Goal: Information Seeking & Learning: Find specific fact

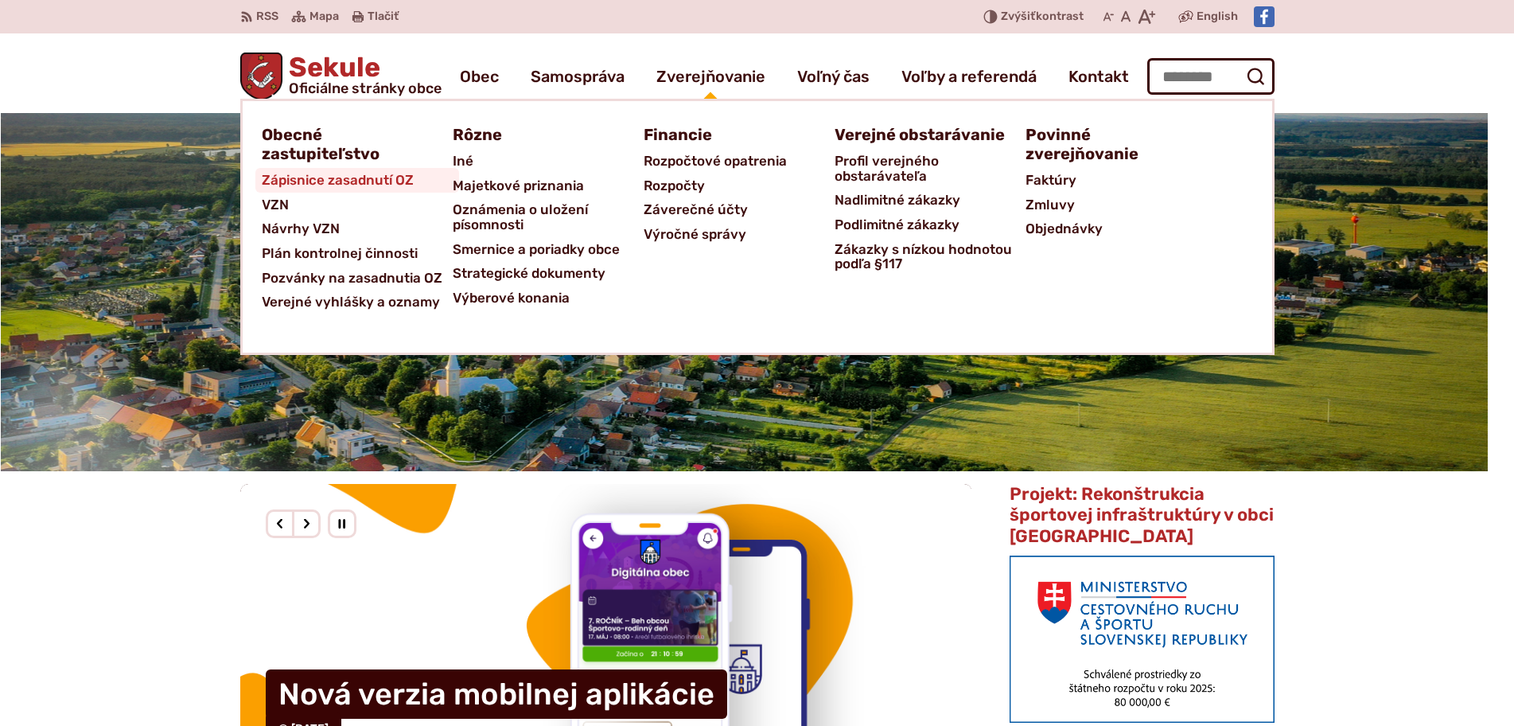
click at [372, 181] on span "Zápisnice zasadnutí OZ" at bounding box center [338, 180] width 152 height 25
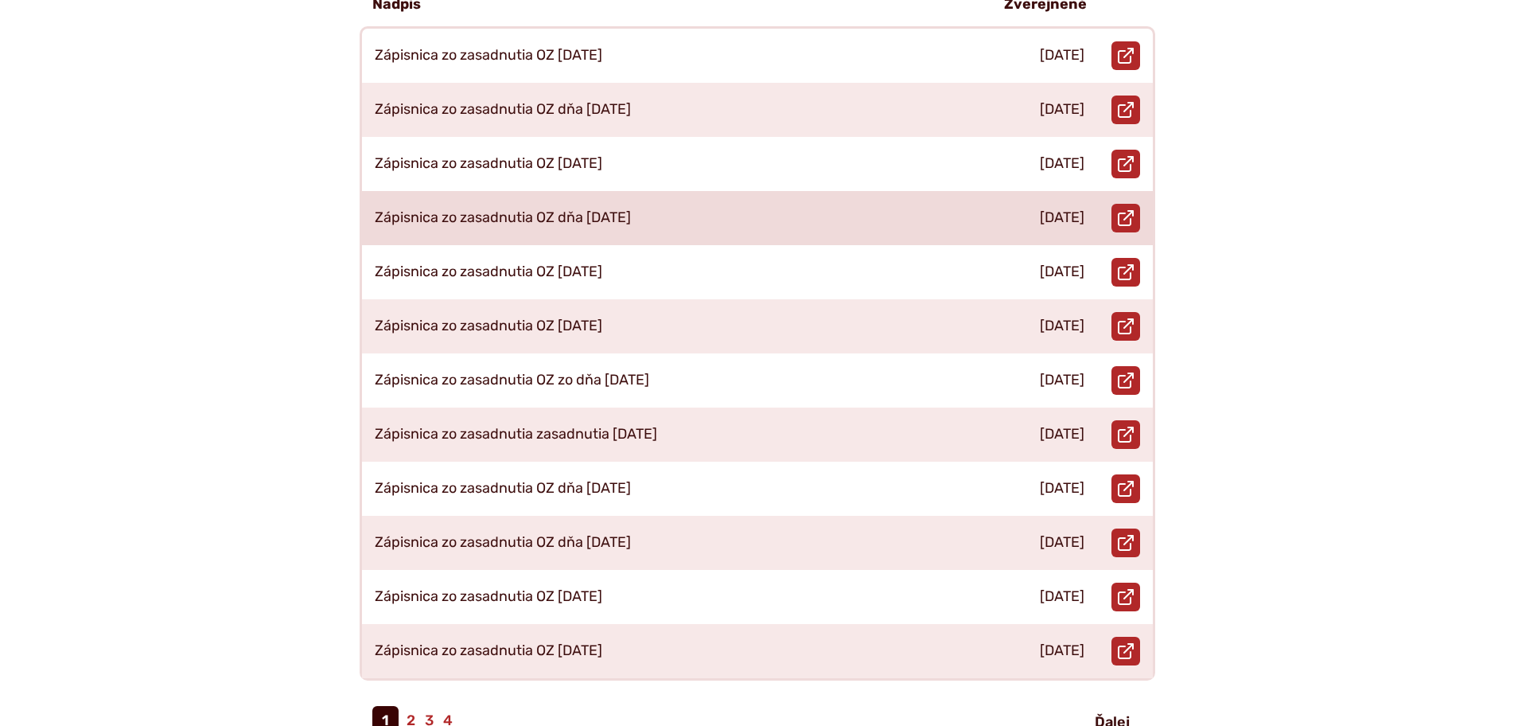
scroll to position [477, 0]
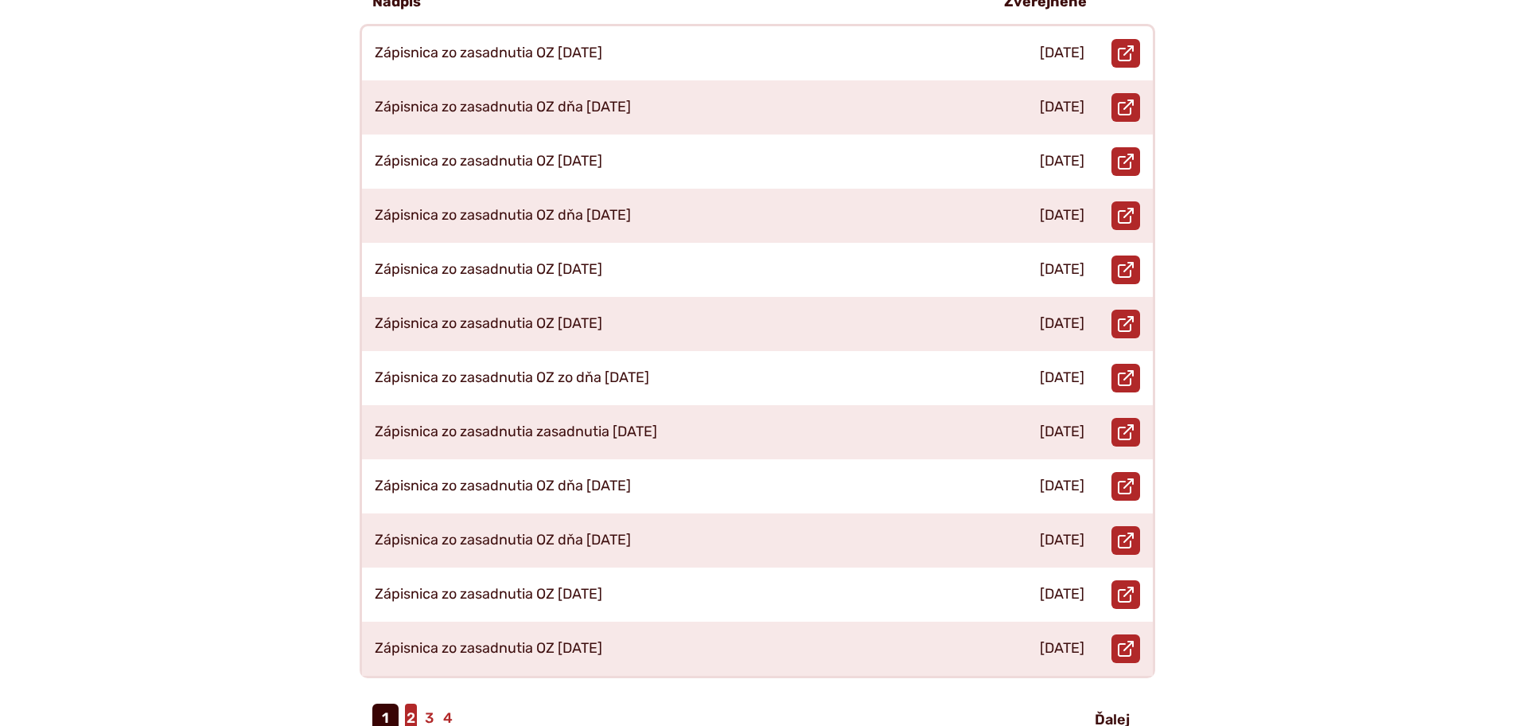
click at [415, 703] on link "2" at bounding box center [411, 717] width 12 height 29
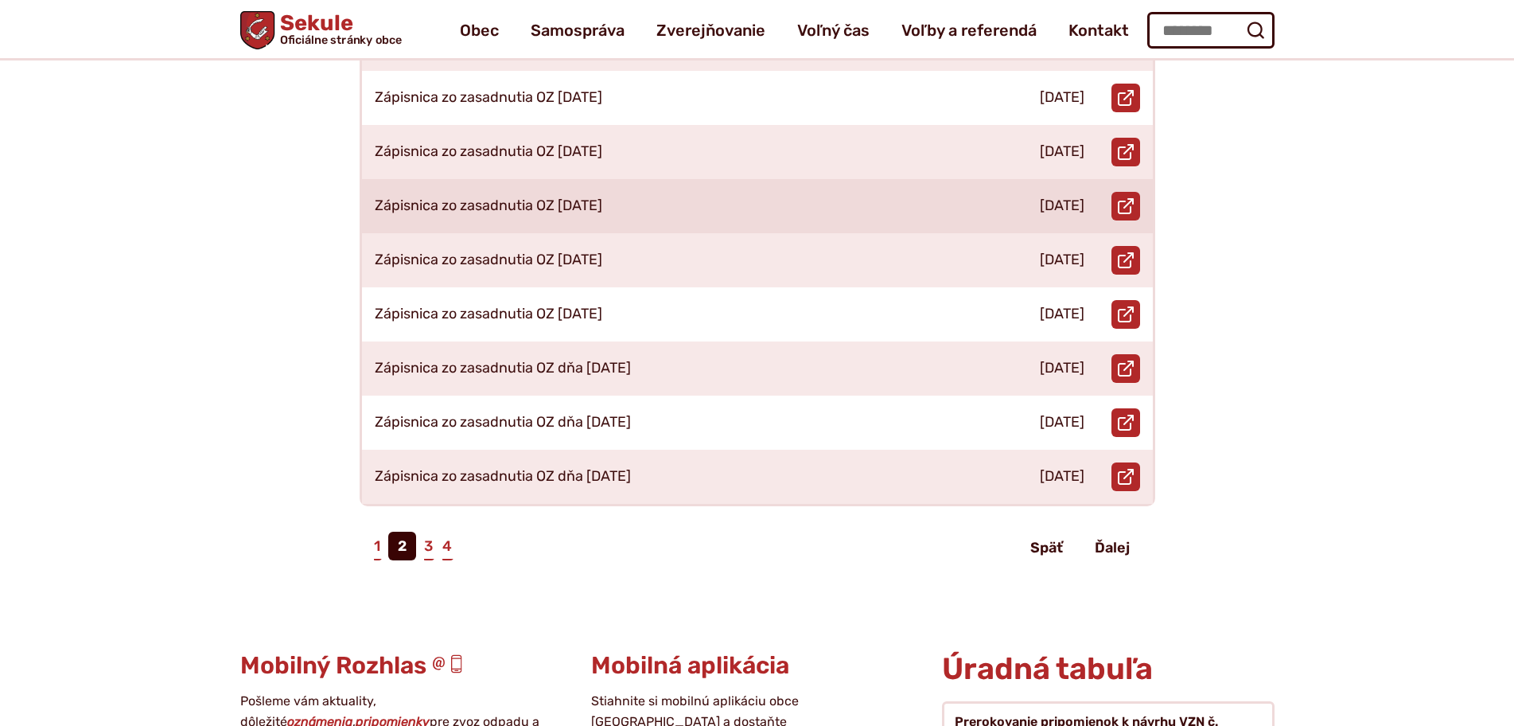
scroll to position [557, 0]
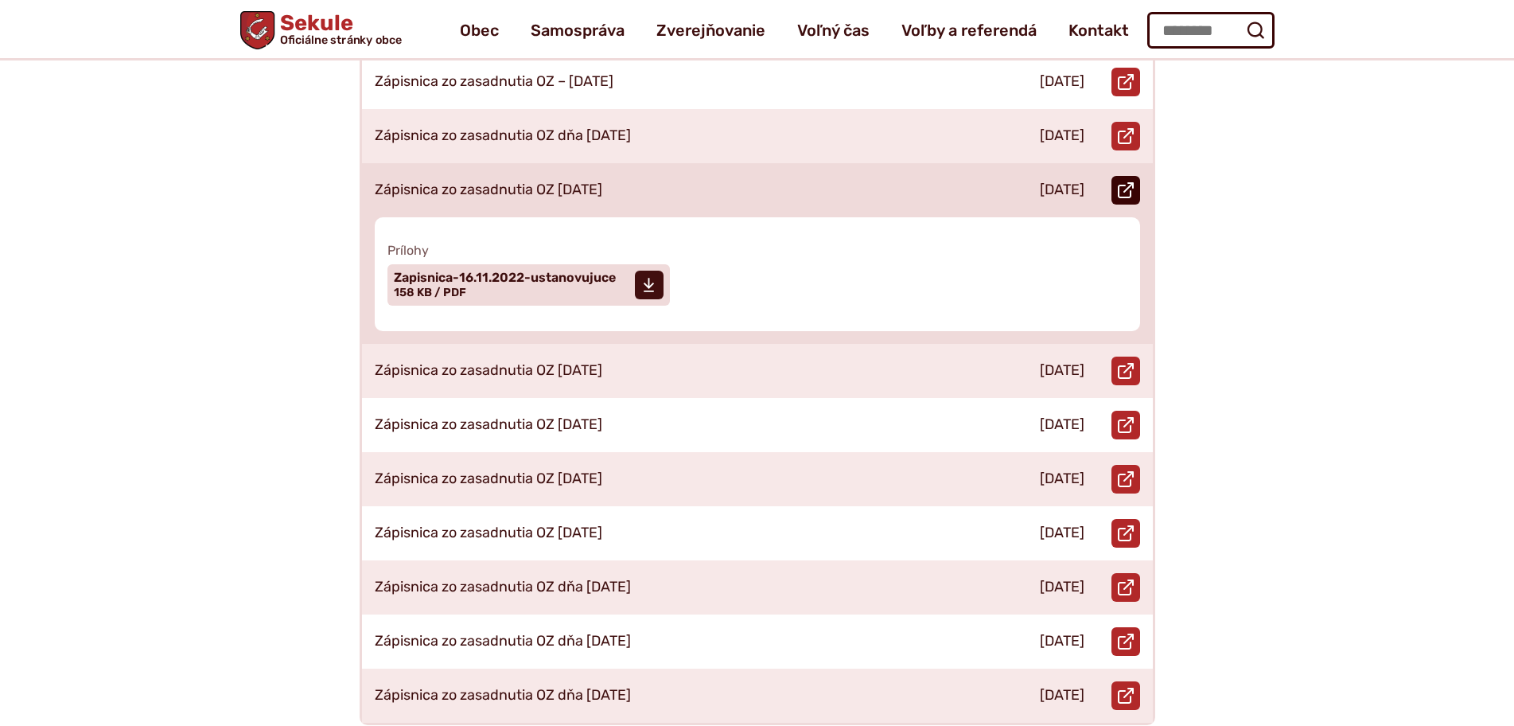
click at [1124, 182] on use at bounding box center [1126, 190] width 16 height 16
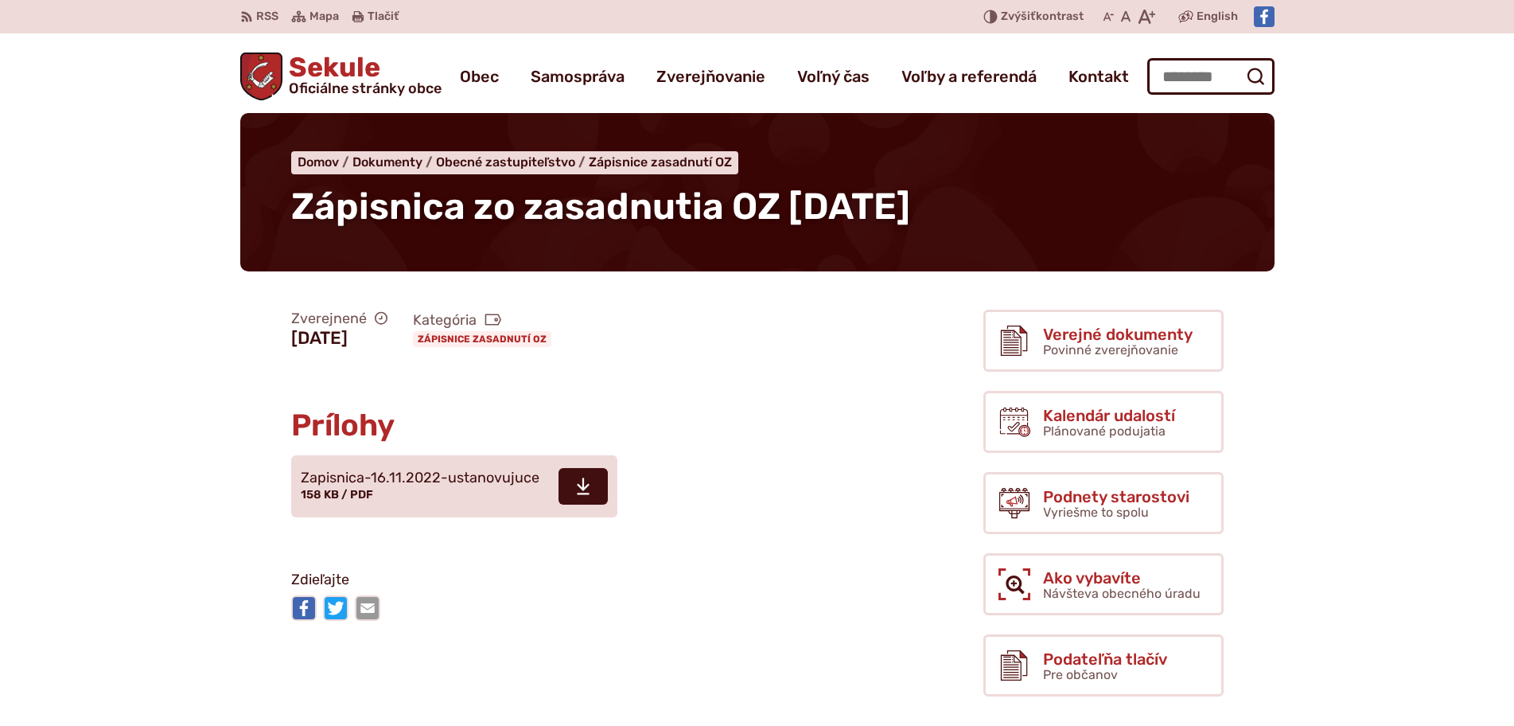
click at [411, 516] on link "Stiahnuť súbor Zapisnica-16.11.2022-ustanovujuce 158 KB / PDF" at bounding box center [454, 486] width 326 height 62
click at [1202, 74] on input "Hľadať:" at bounding box center [1210, 76] width 127 height 37
type input "*******"
click at [1241, 62] on button "Odoslať vyhľadávací formulár" at bounding box center [1255, 76] width 29 height 29
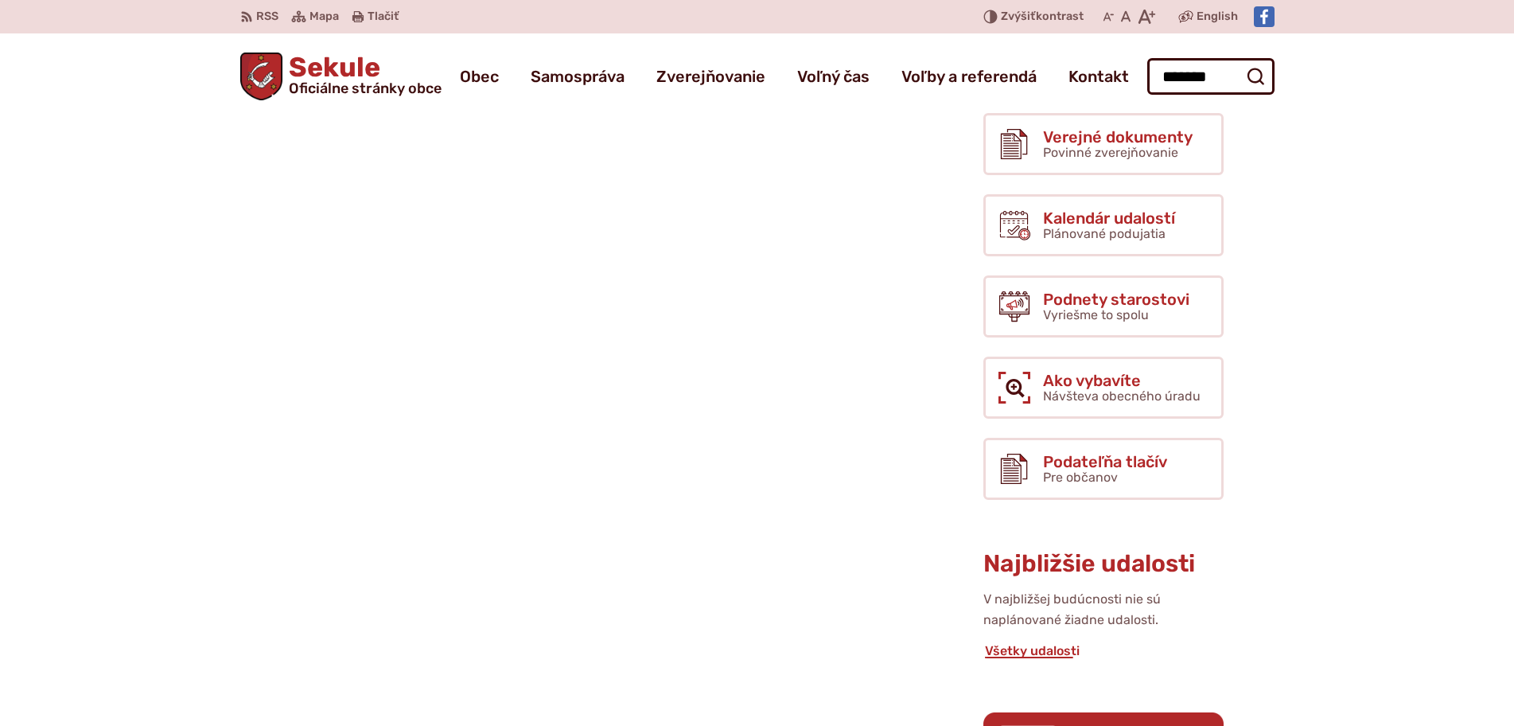
click at [381, 75] on span "Sekule Oficiálne stránky obce" at bounding box center [361, 74] width 159 height 41
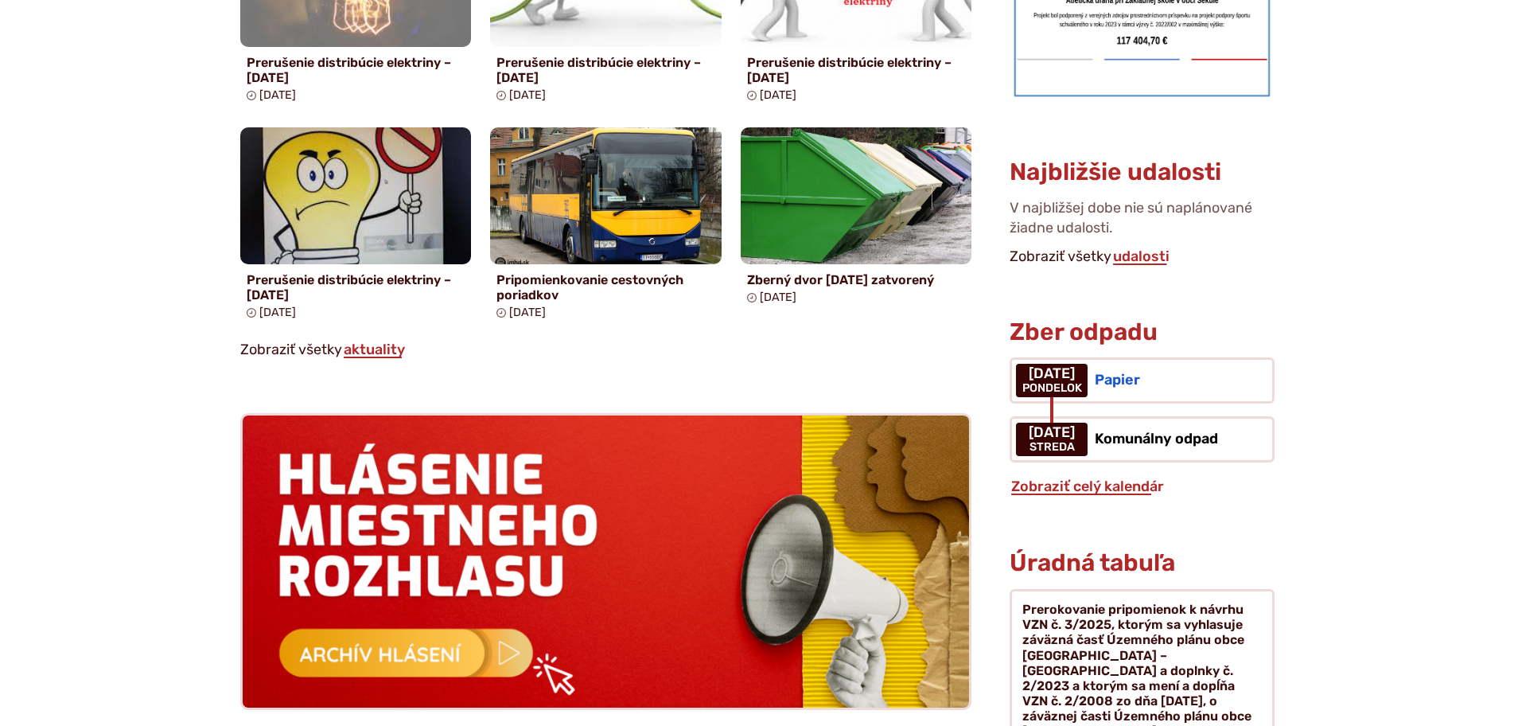
scroll to position [1512, 0]
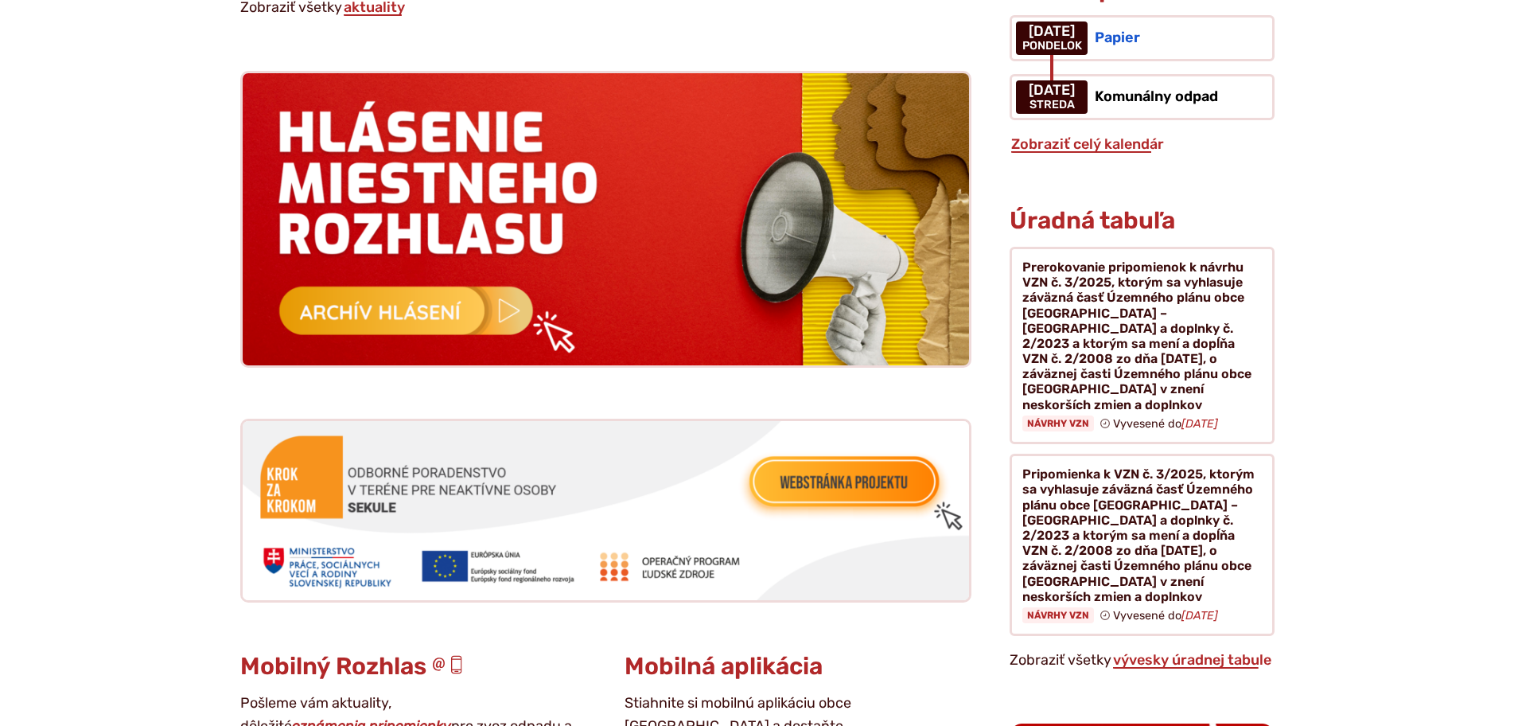
click at [1171, 649] on p "Zobraziť všetky vývesky úradnej tabule" at bounding box center [1142, 661] width 264 height 24
click at [1171, 651] on link "vývesky úradnej tabule" at bounding box center [1193, 660] width 162 height 18
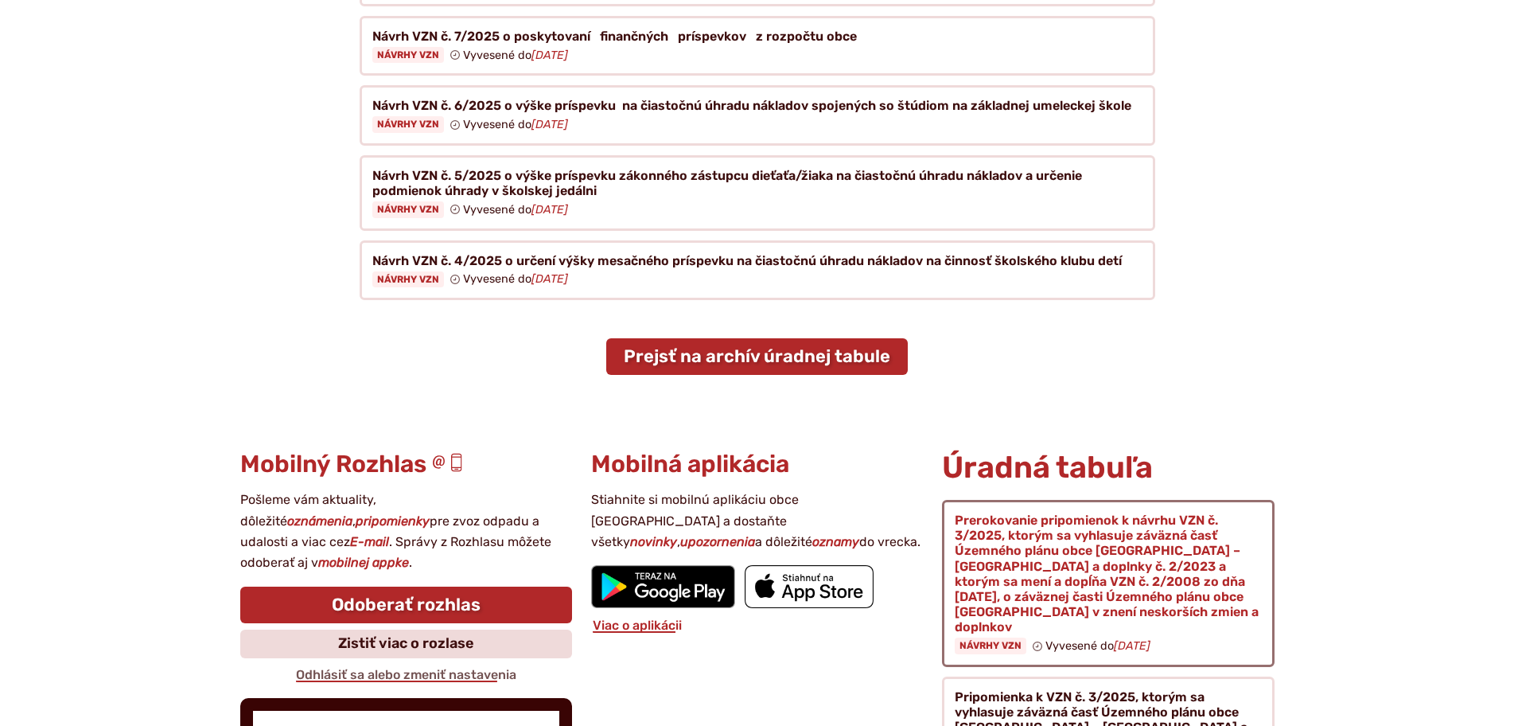
scroll to position [637, 0]
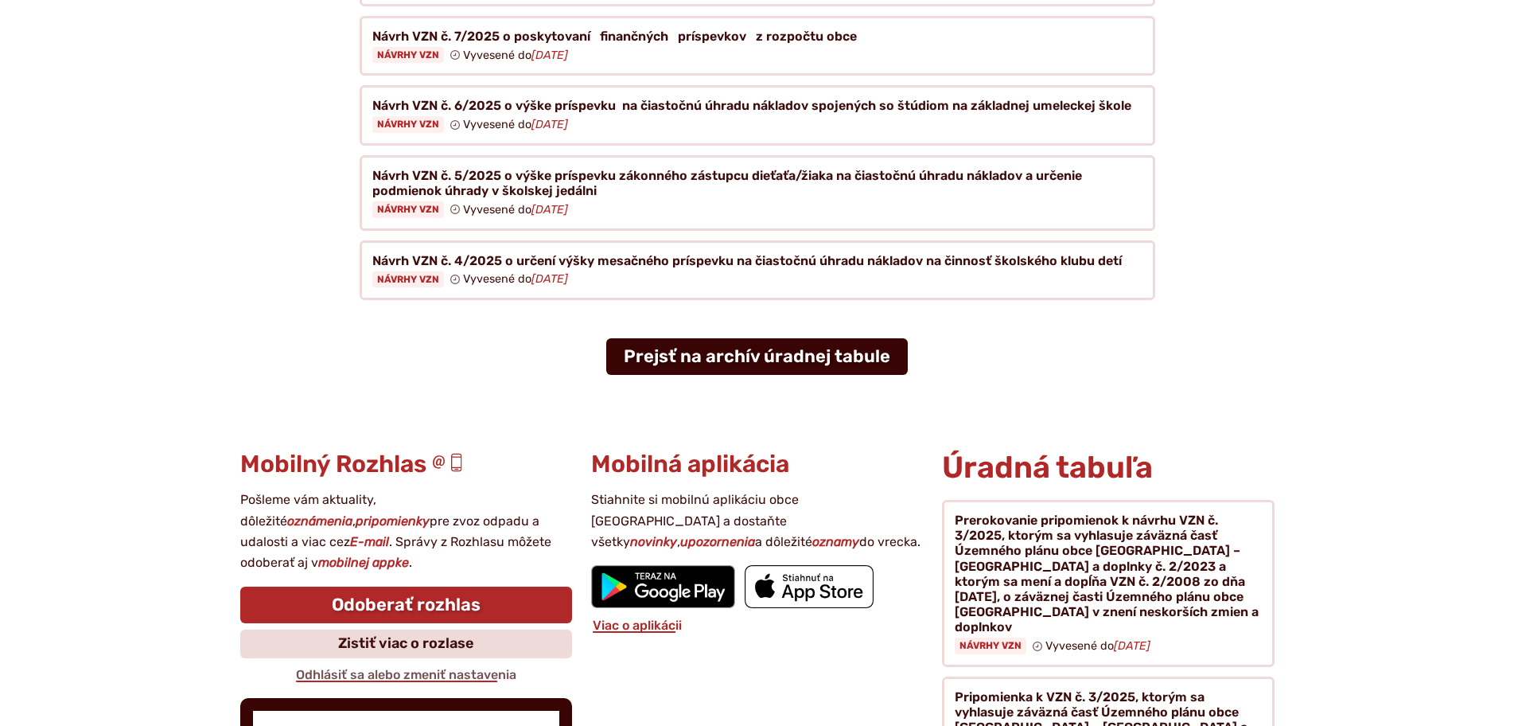
click at [672, 338] on link "Prejsť na archív úradnej tabule" at bounding box center [757, 356] width 302 height 37
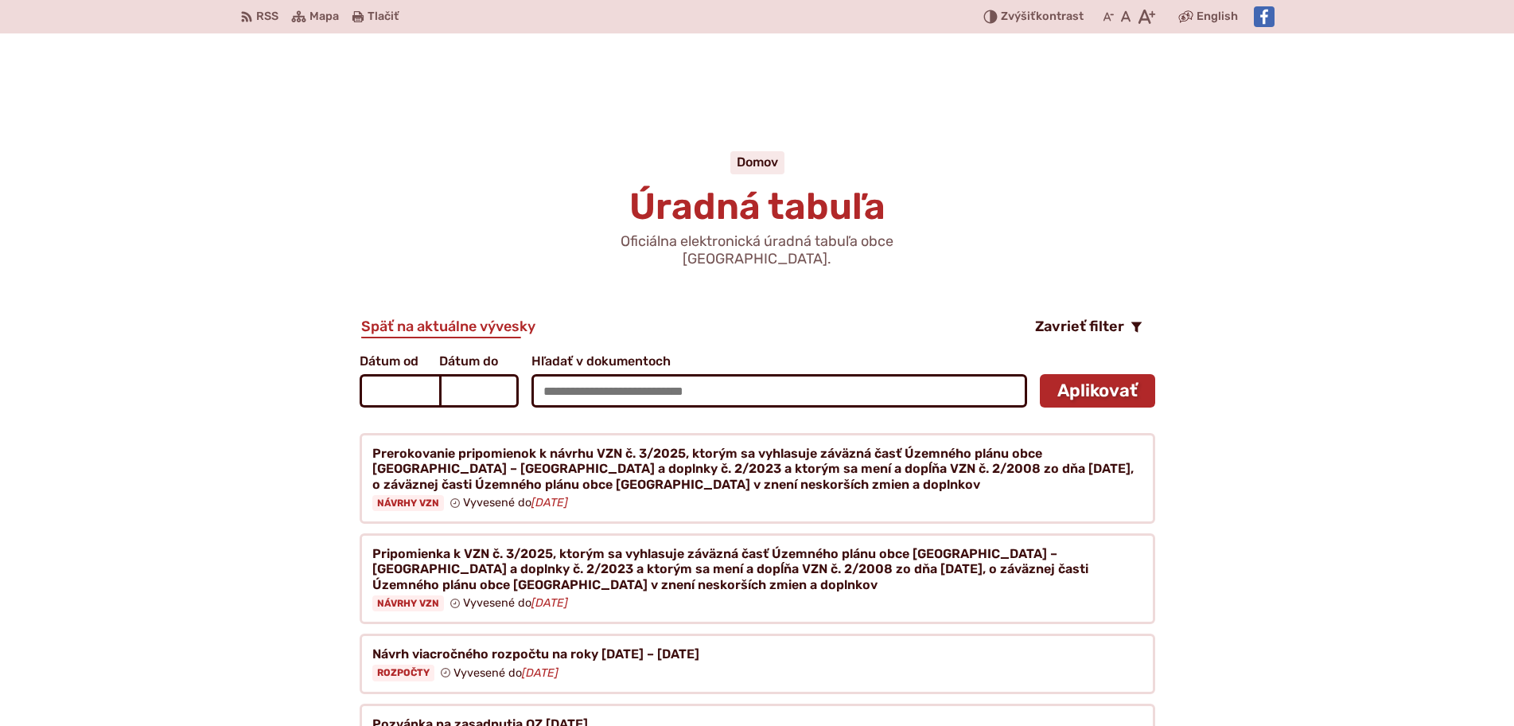
scroll to position [716, 0]
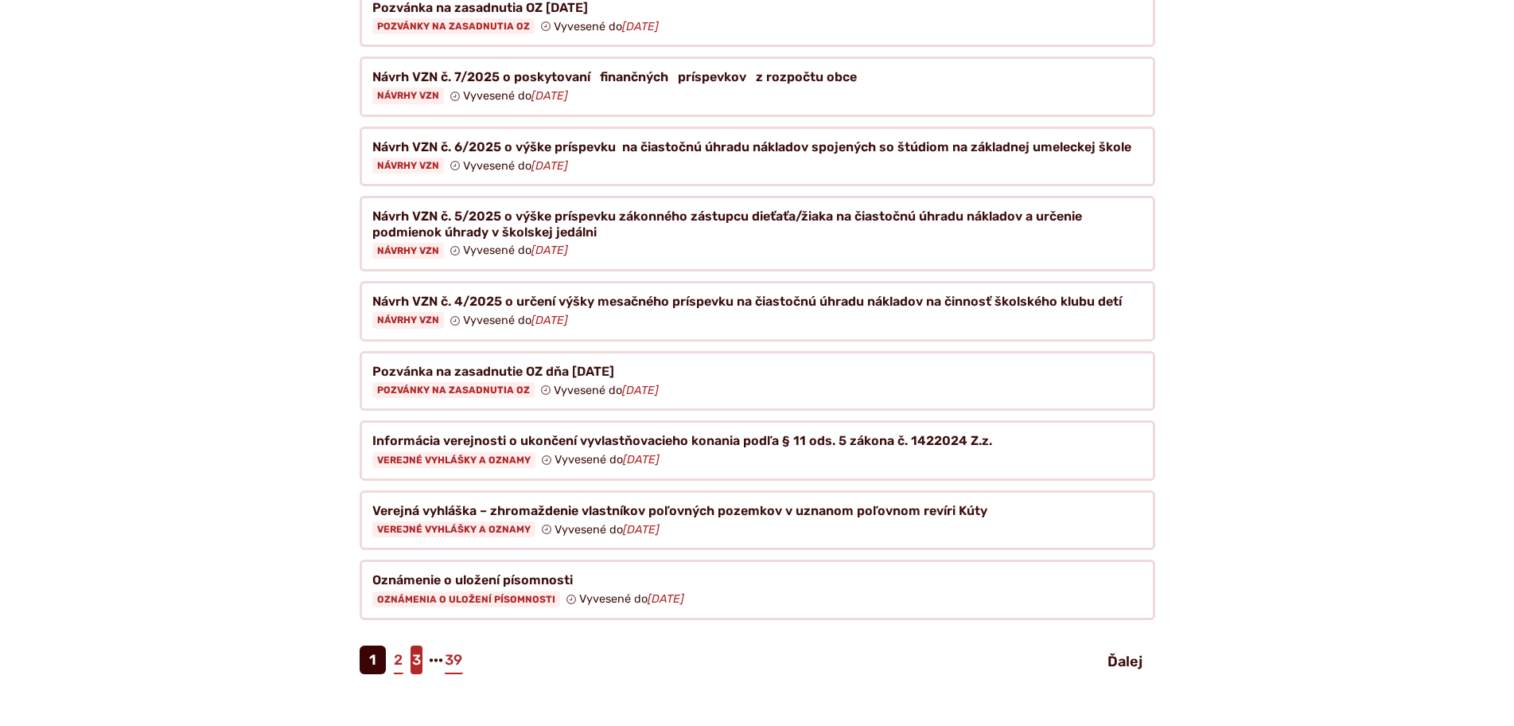
click at [411, 645] on link "3" at bounding box center [417, 659] width 12 height 29
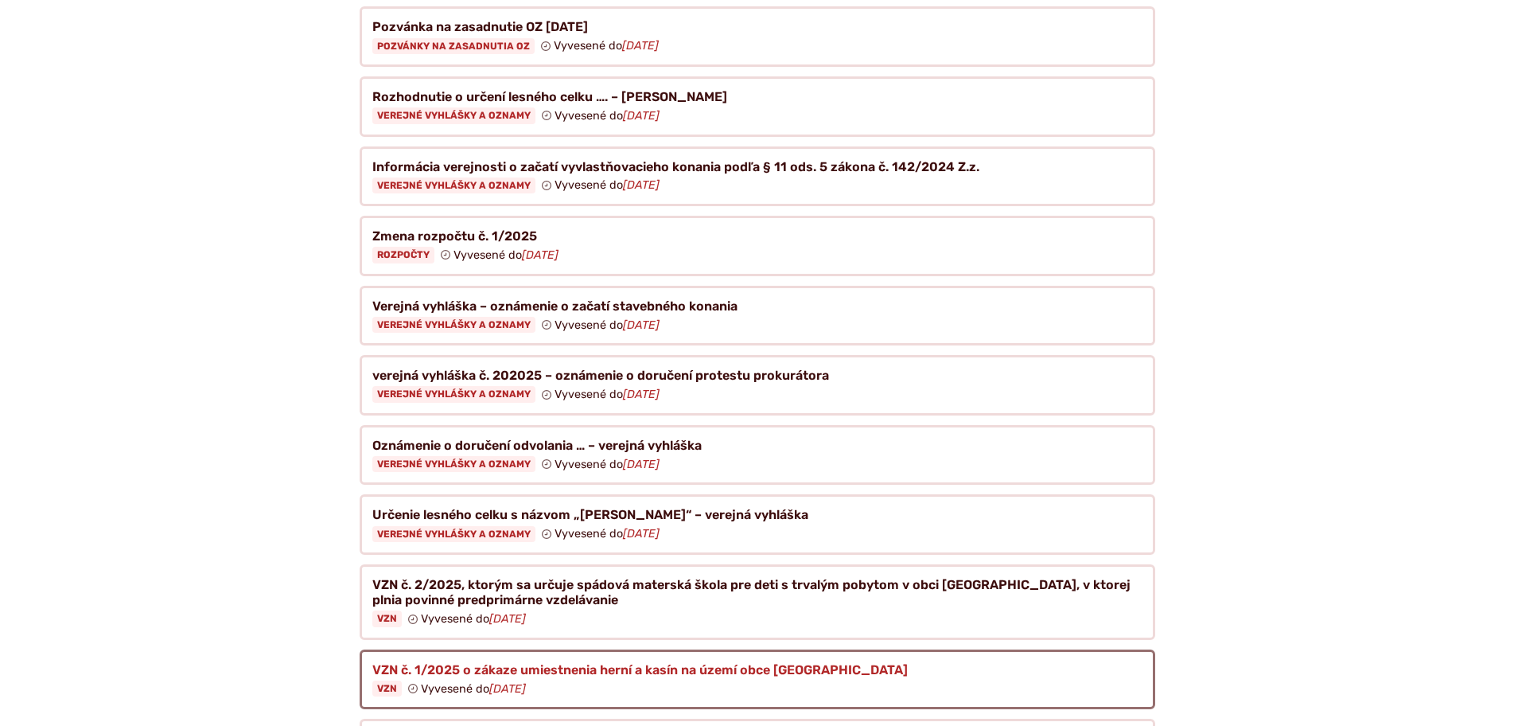
scroll to position [637, 0]
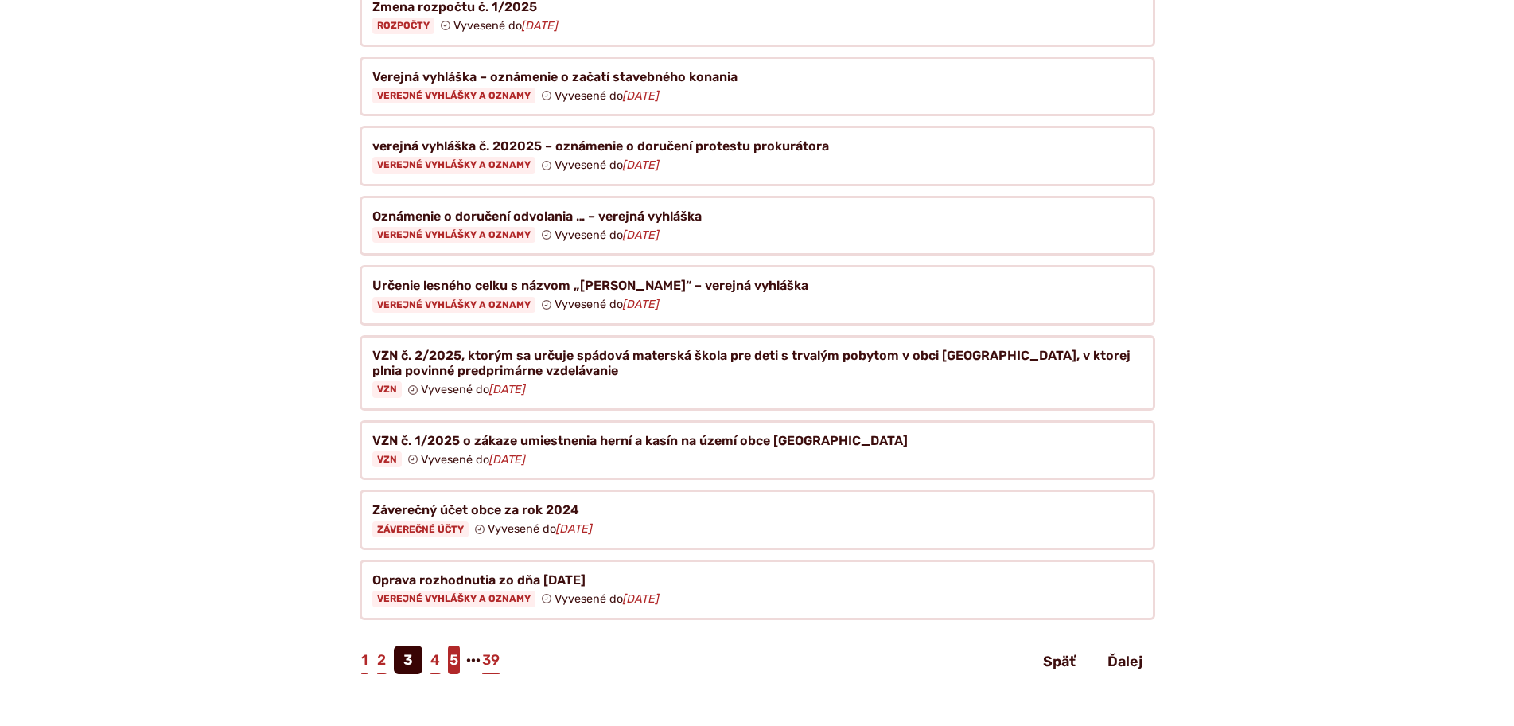
click at [455, 646] on link "5" at bounding box center [454, 659] width 12 height 29
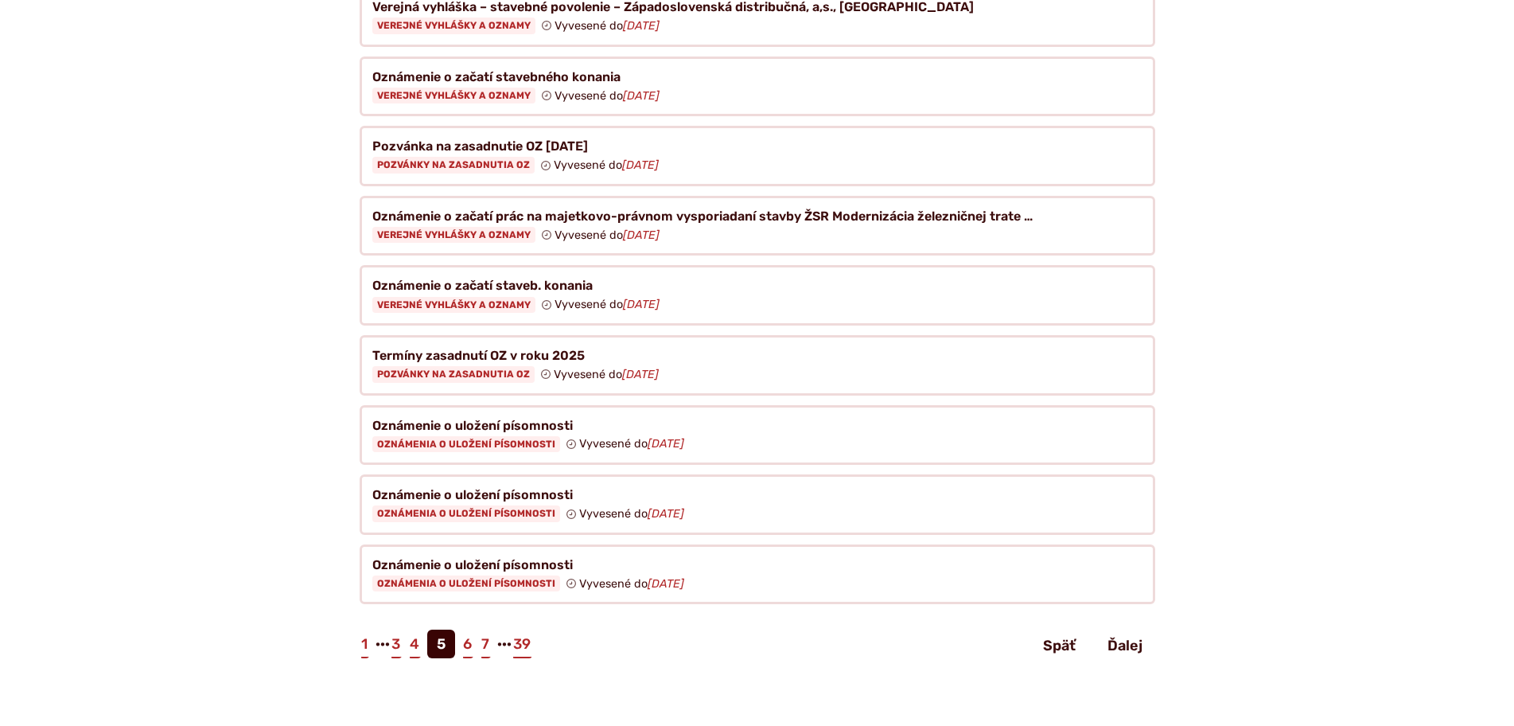
scroll to position [637, 0]
click at [493, 633] on li "7" at bounding box center [489, 643] width 18 height 29
click at [483, 633] on link "7" at bounding box center [485, 643] width 11 height 29
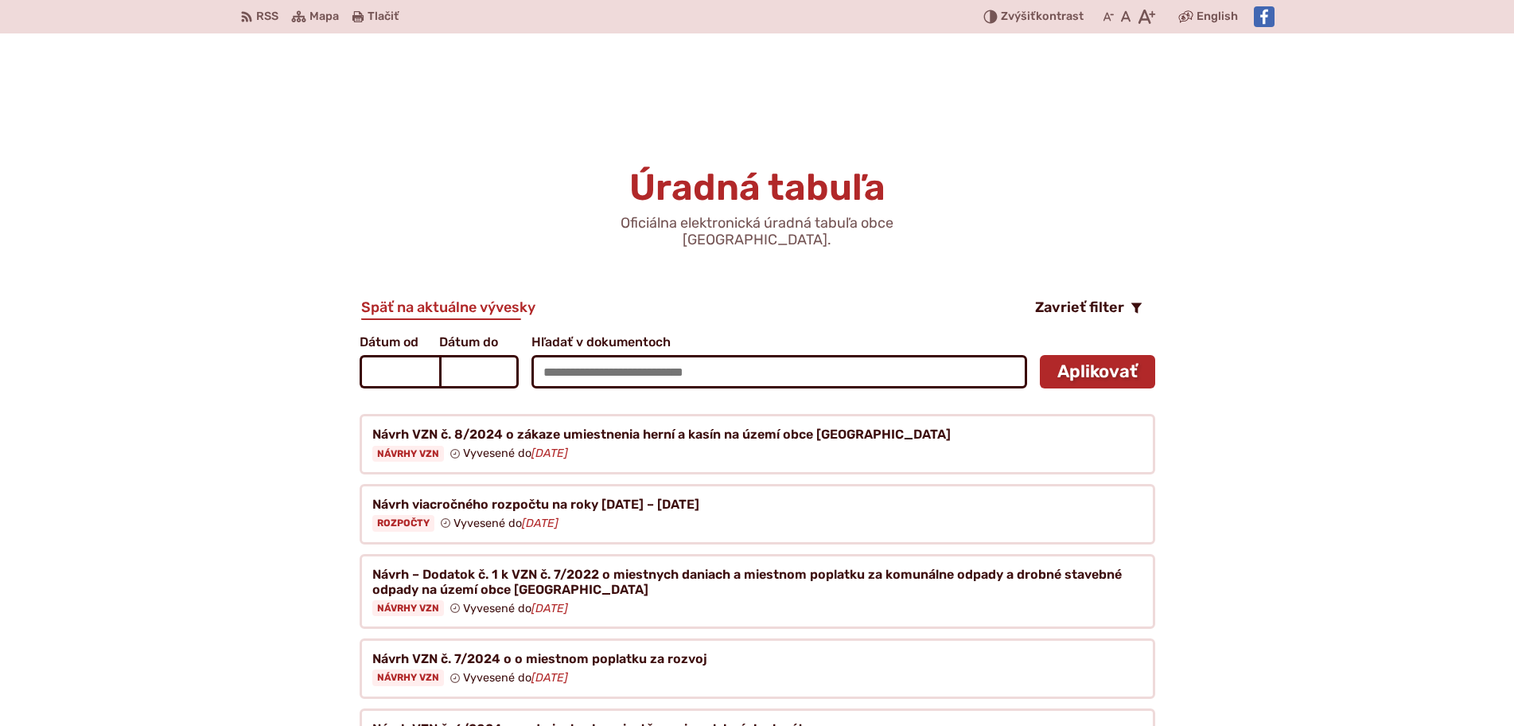
scroll to position [716, 0]
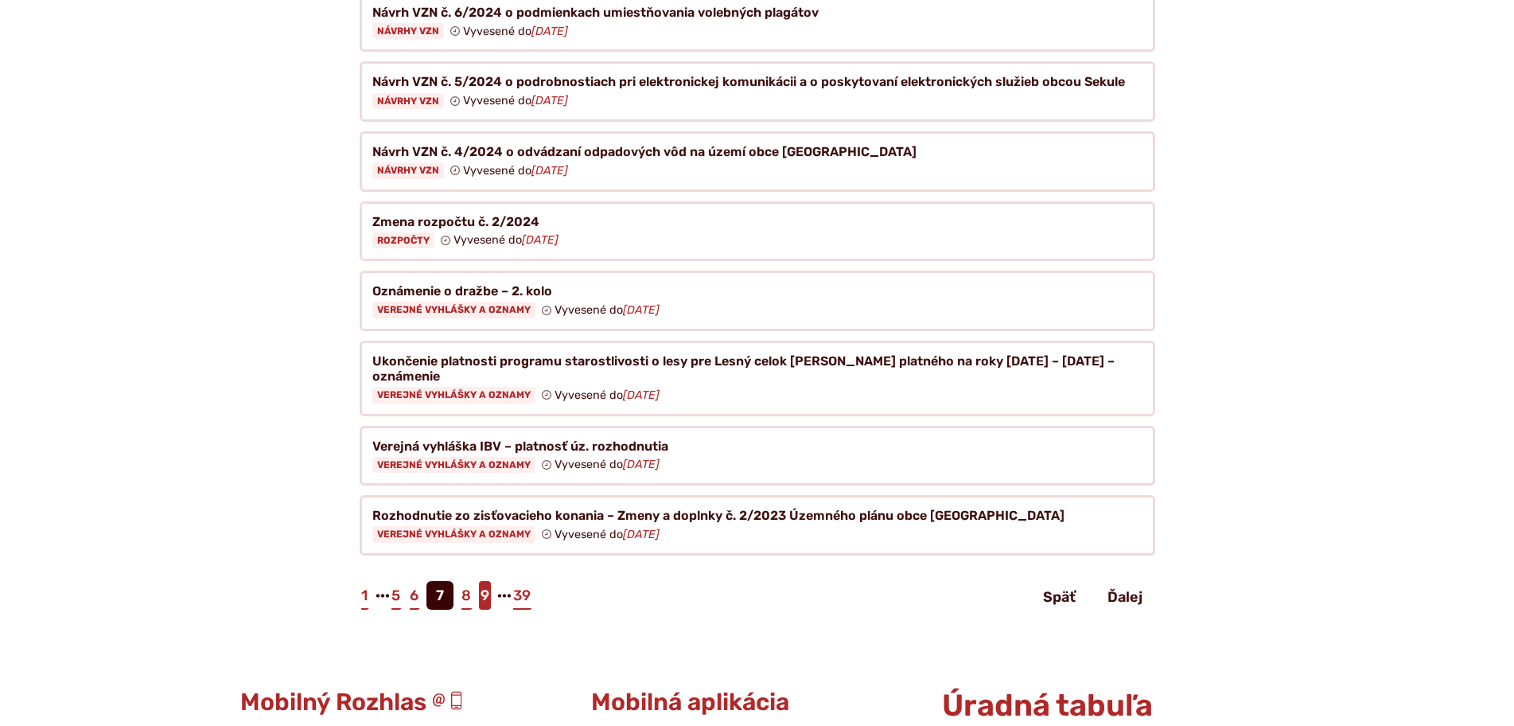
click at [482, 581] on link "9" at bounding box center [485, 595] width 12 height 29
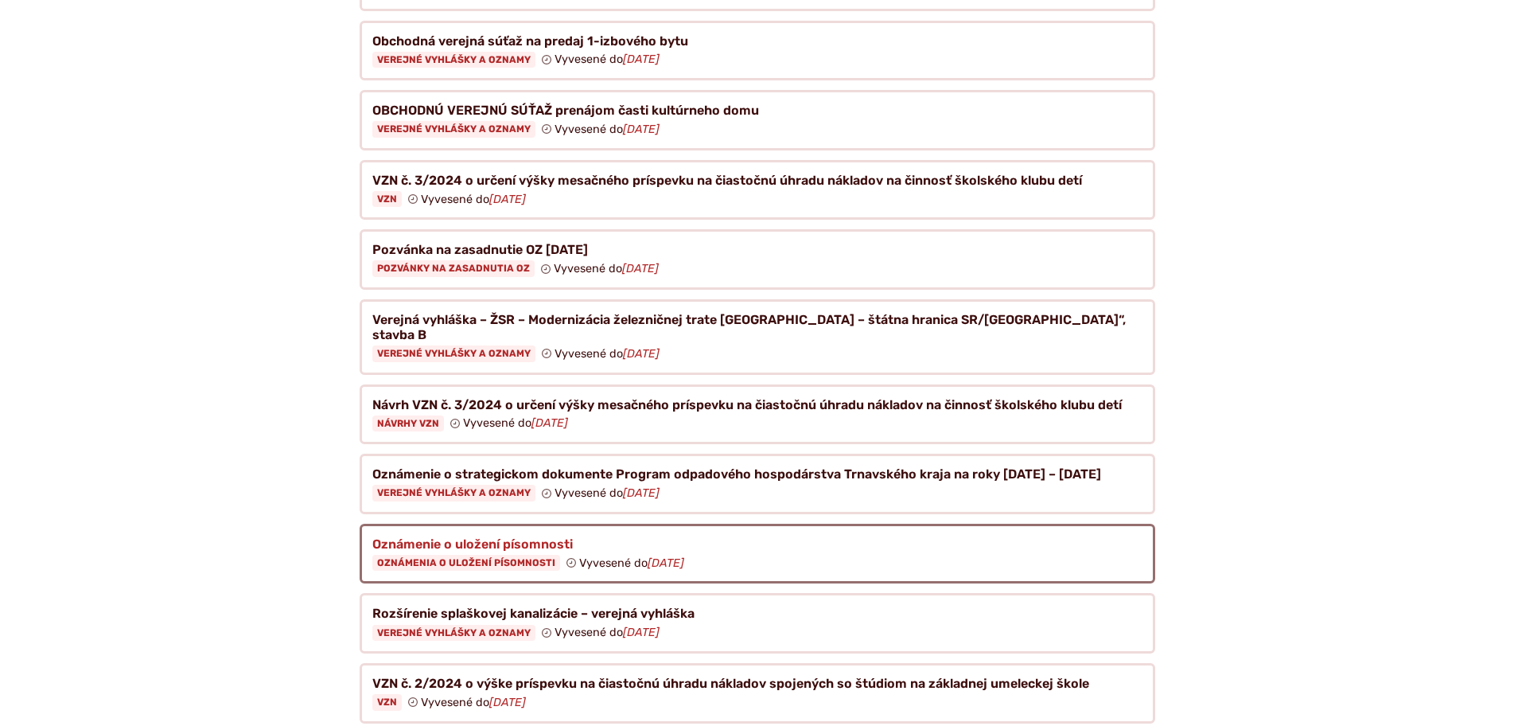
scroll to position [716, 0]
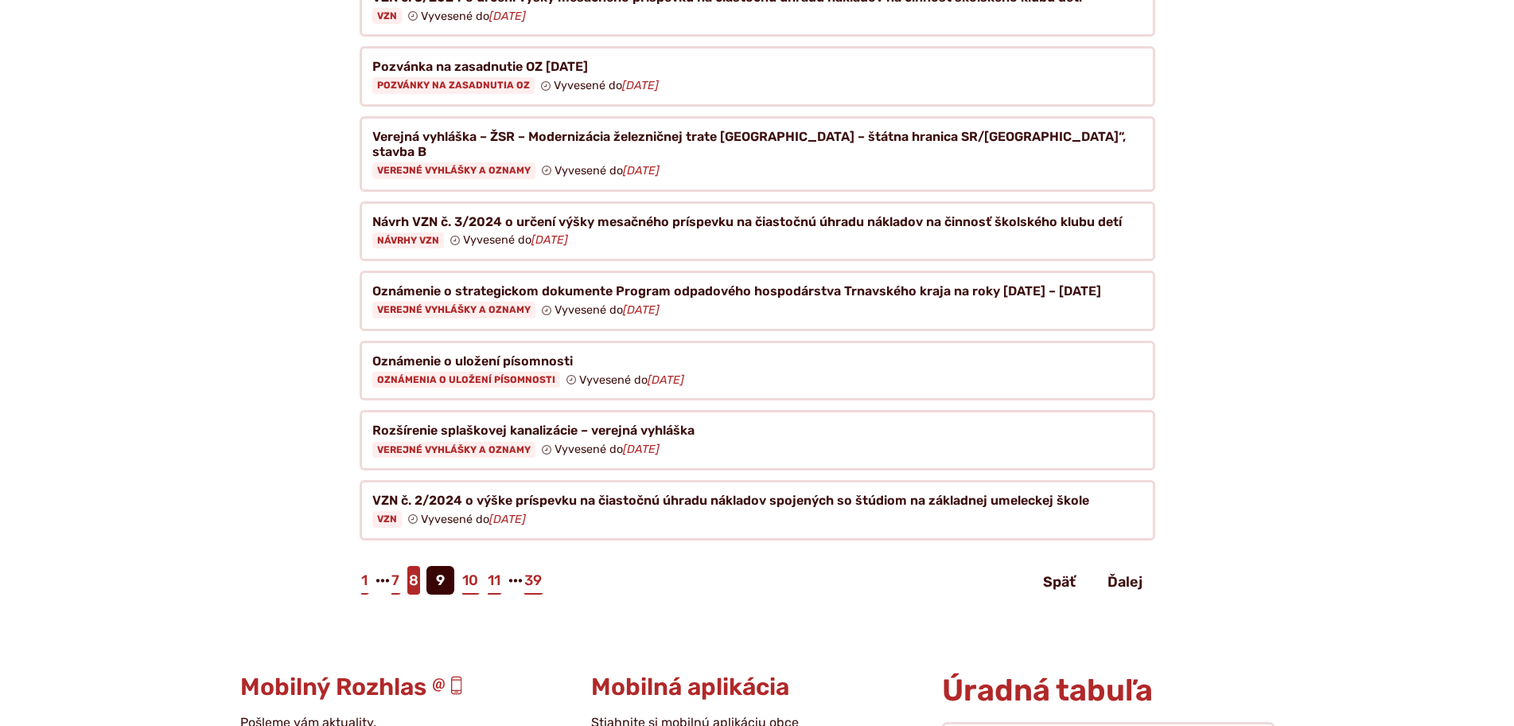
click at [410, 566] on link "8" at bounding box center [413, 580] width 13 height 29
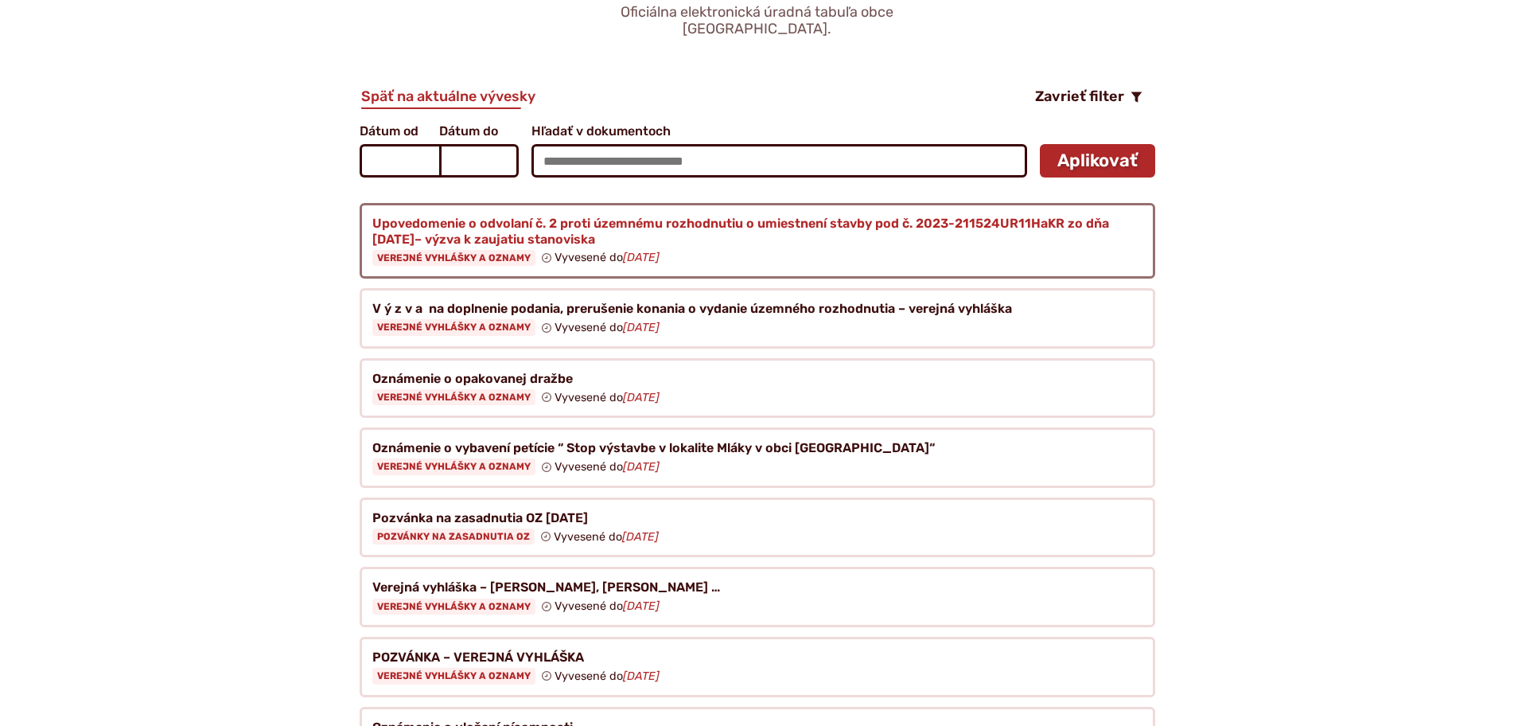
scroll to position [239, 0]
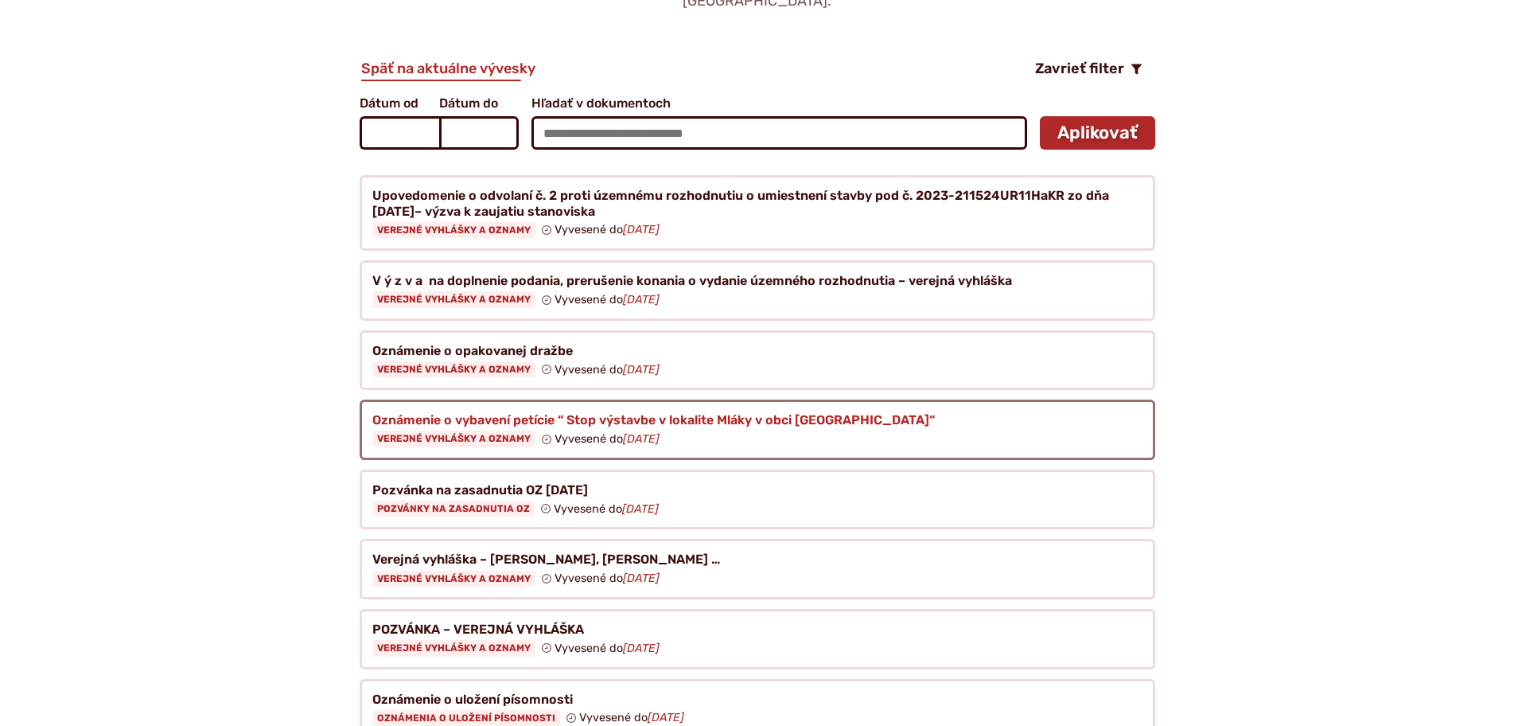
click at [712, 415] on figure at bounding box center [758, 429] width 796 height 60
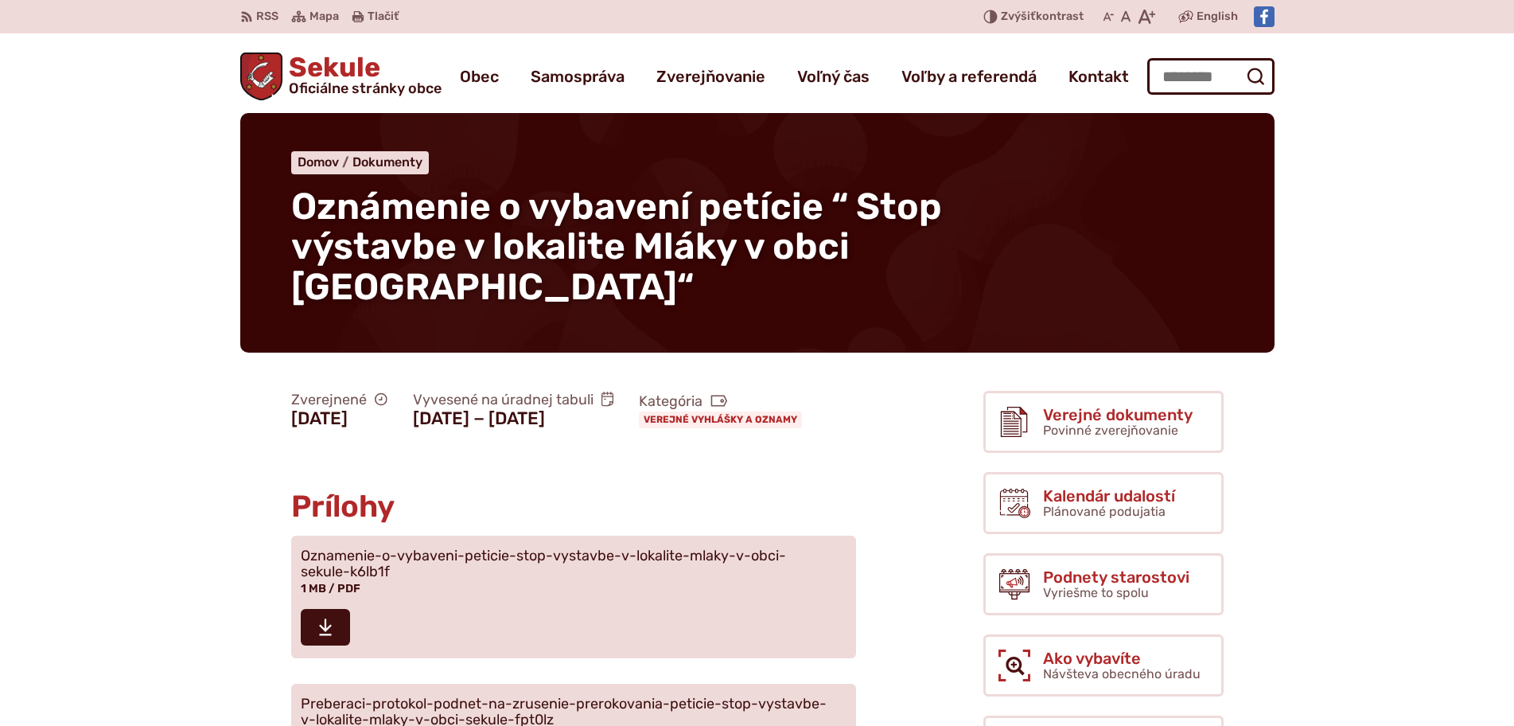
scroll to position [318, 0]
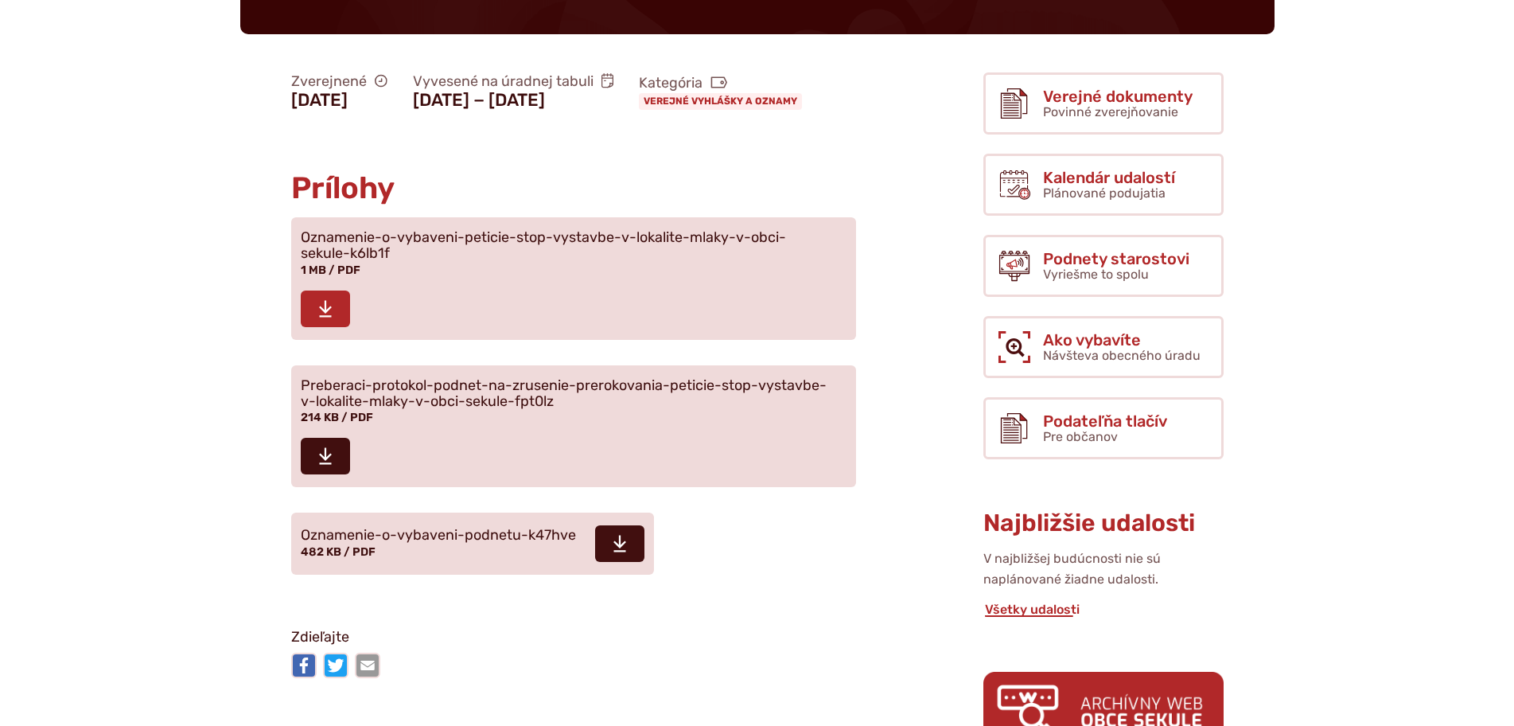
click at [668, 307] on link "Stiahnuť súbor Oznamenie-o-vybaveni-peticie-stop-vystavbe-v-lokalite-mlaky-v-ob…" at bounding box center [573, 278] width 565 height 122
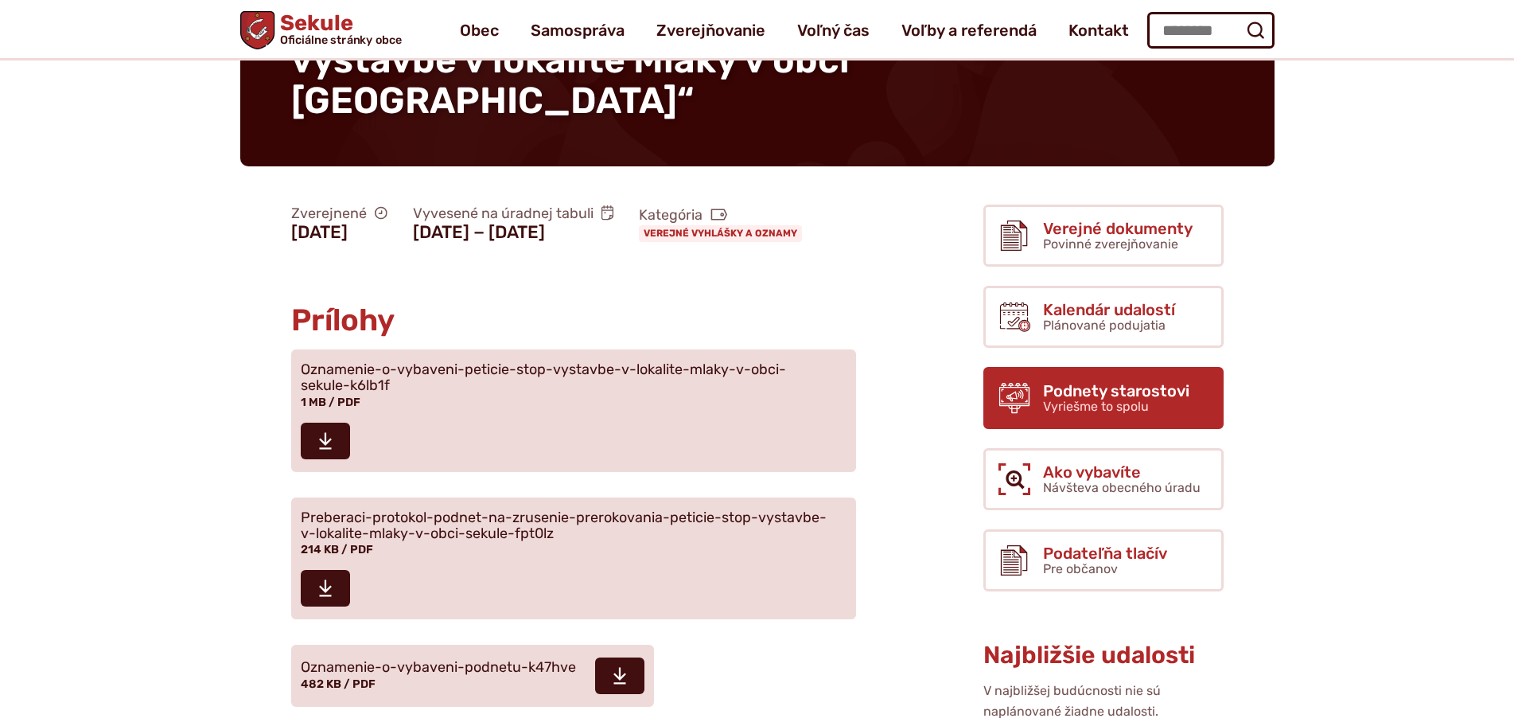
scroll to position [0, 0]
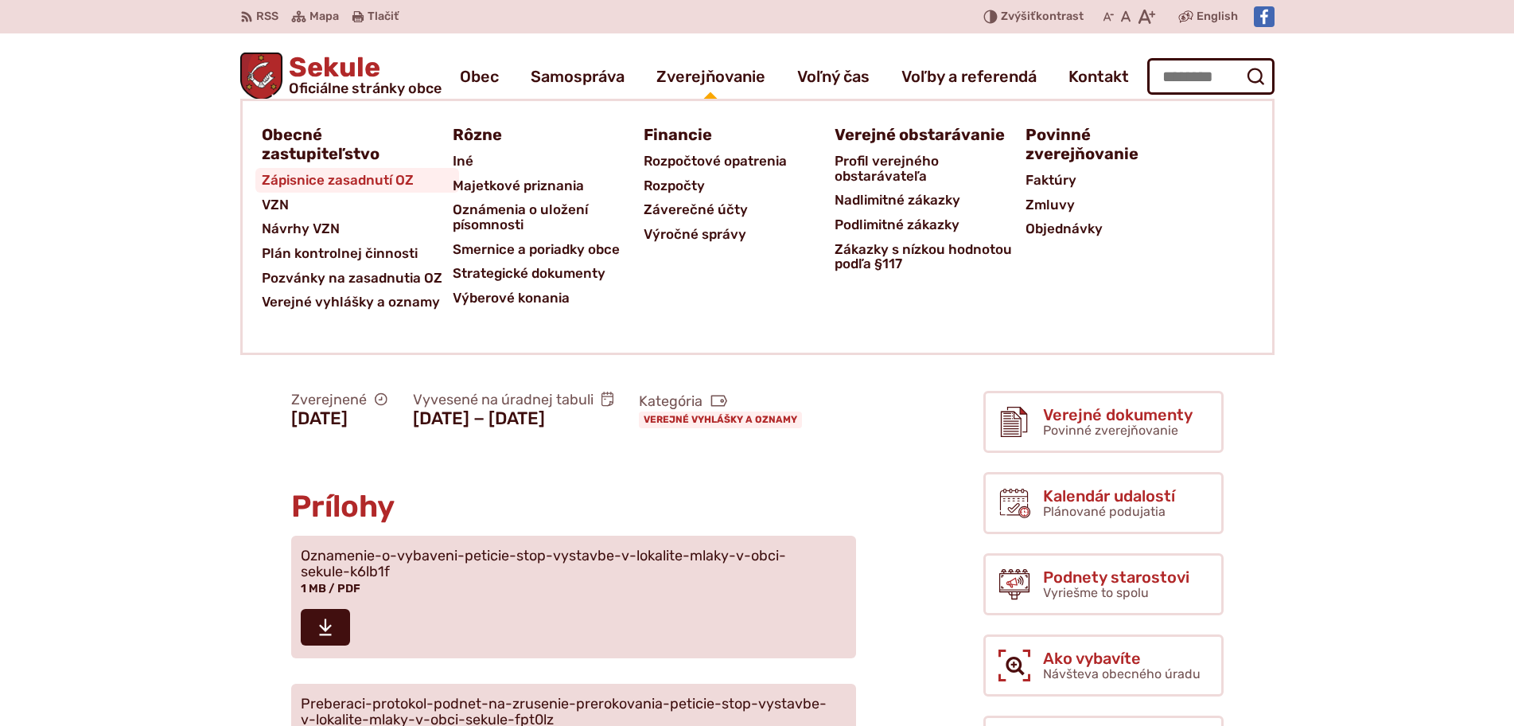
click at [388, 180] on span "Zápisnice zasadnutí OZ" at bounding box center [338, 180] width 152 height 25
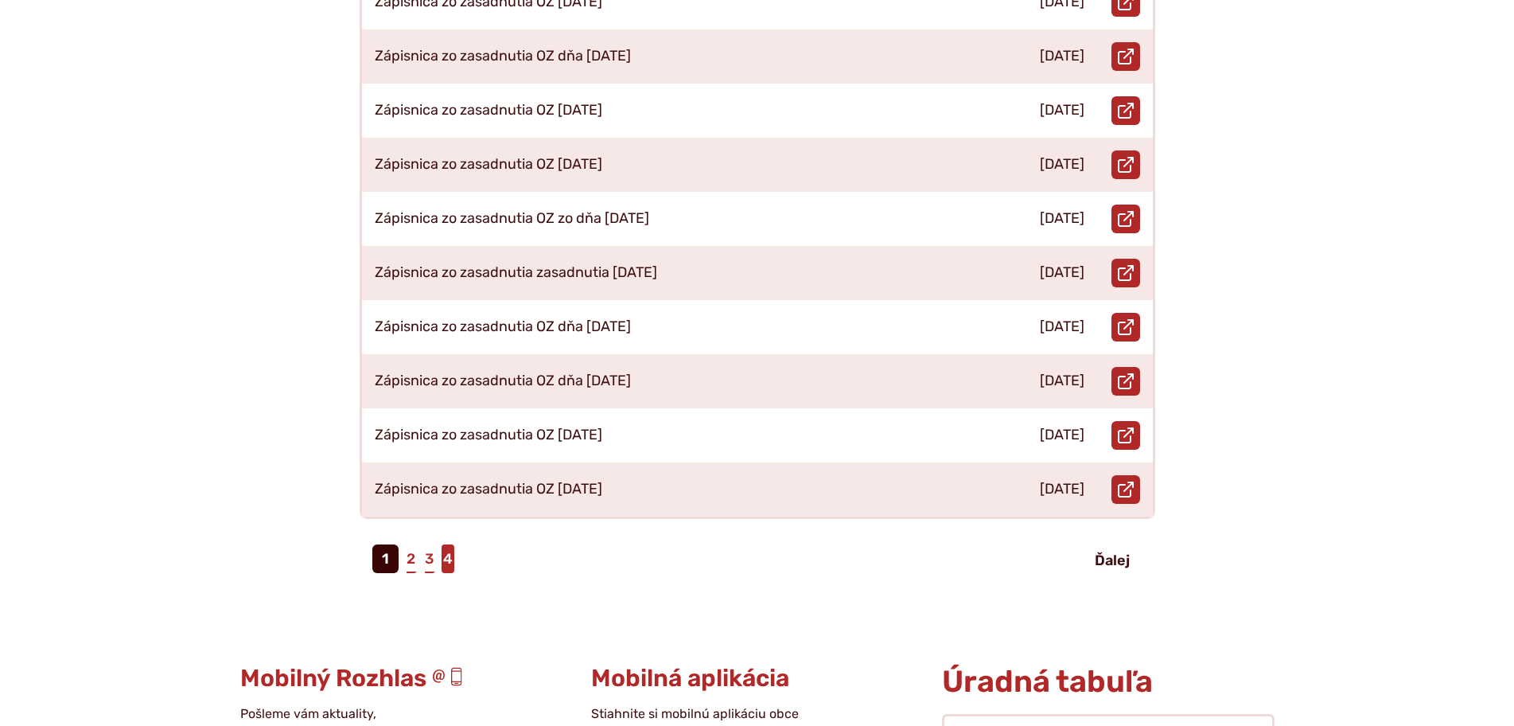
scroll to position [637, 0]
click at [408, 545] on link "2" at bounding box center [411, 558] width 12 height 29
click at [372, 546] on link "1" at bounding box center [377, 558] width 10 height 29
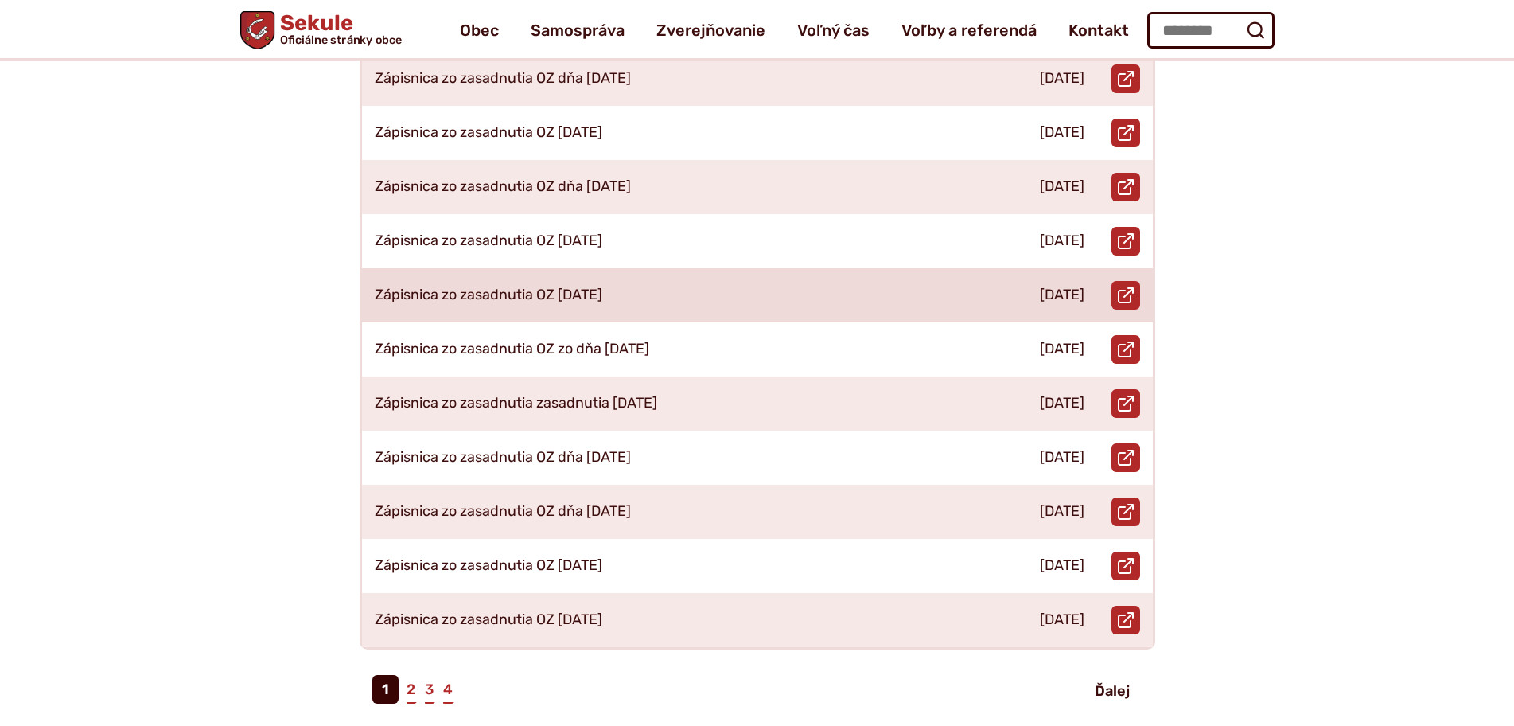
scroll to position [477, 0]
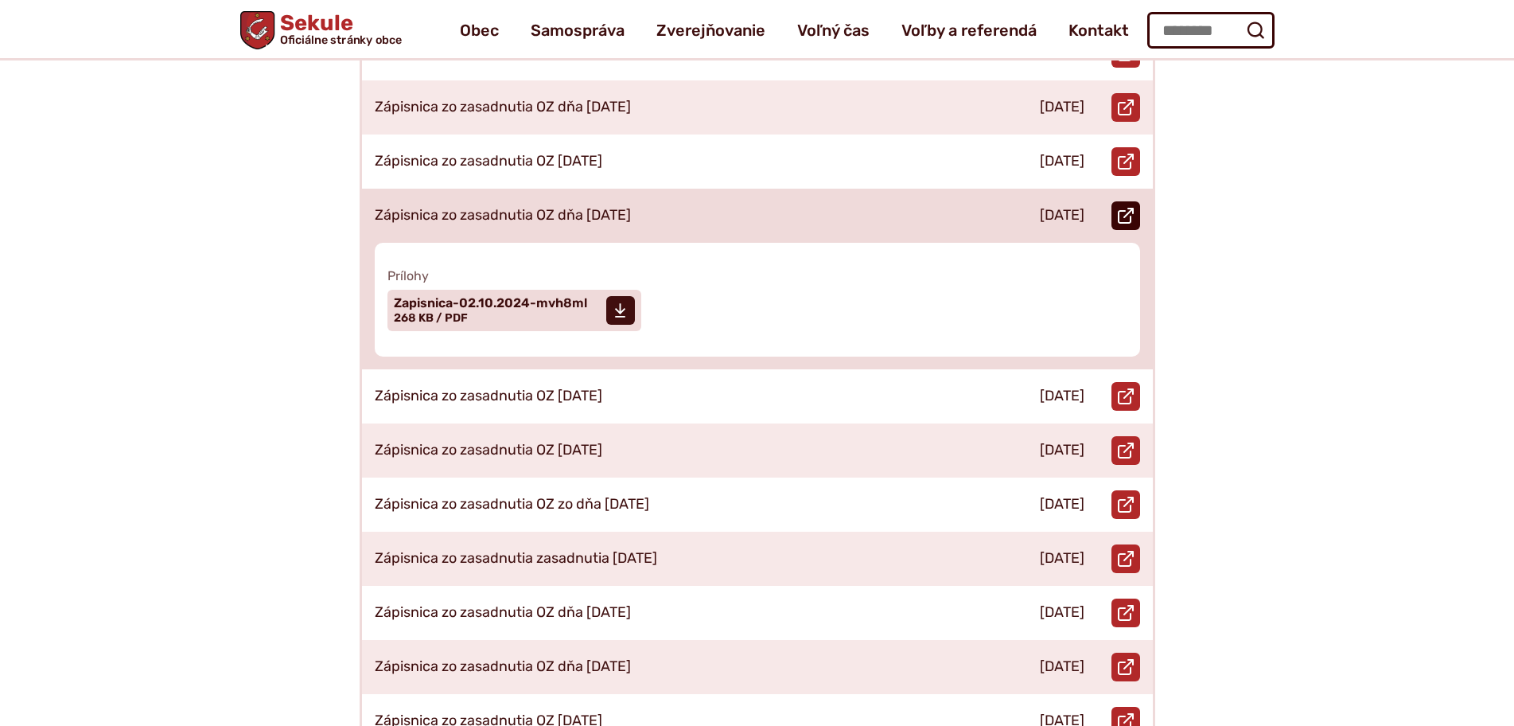
click at [1131, 208] on use at bounding box center [1126, 216] width 16 height 16
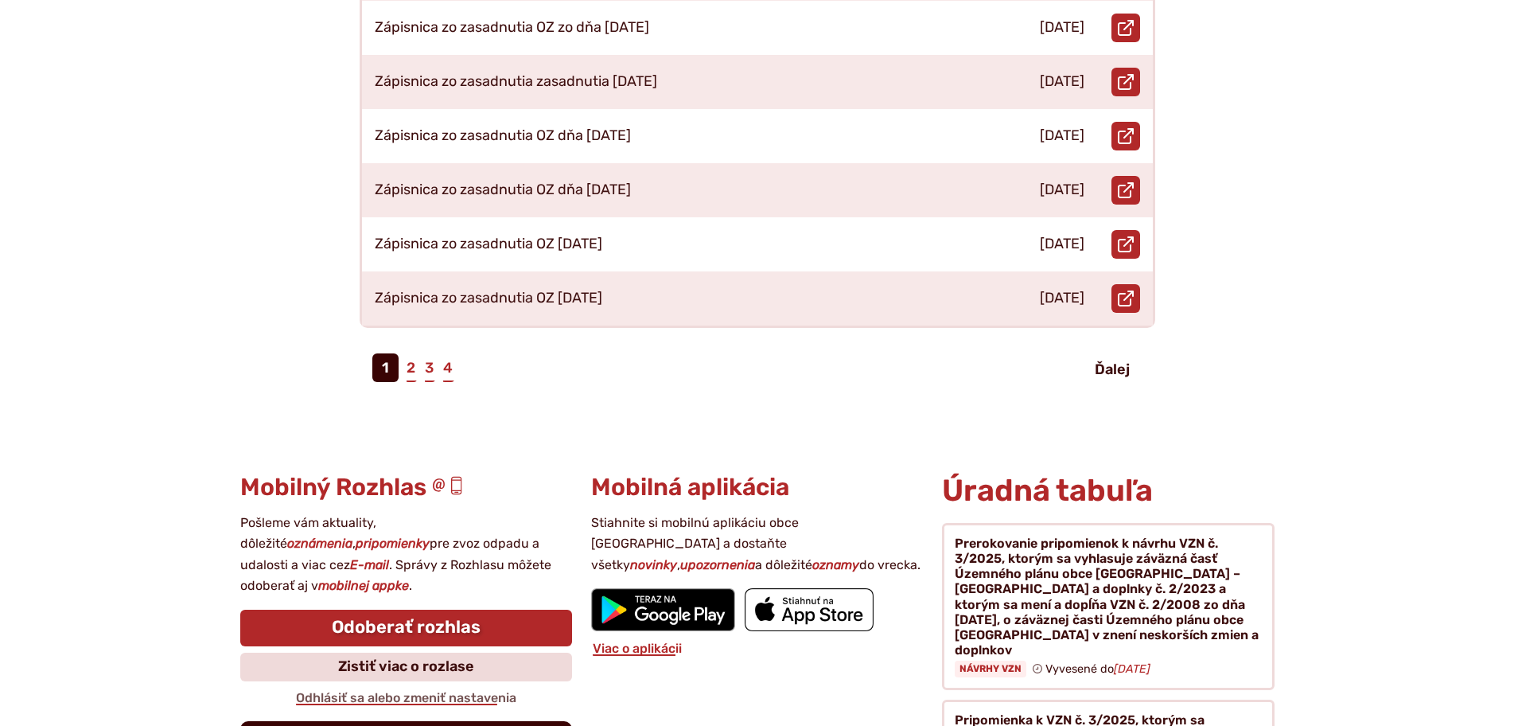
scroll to position [955, 0]
click at [412, 353] on link "2" at bounding box center [411, 367] width 12 height 29
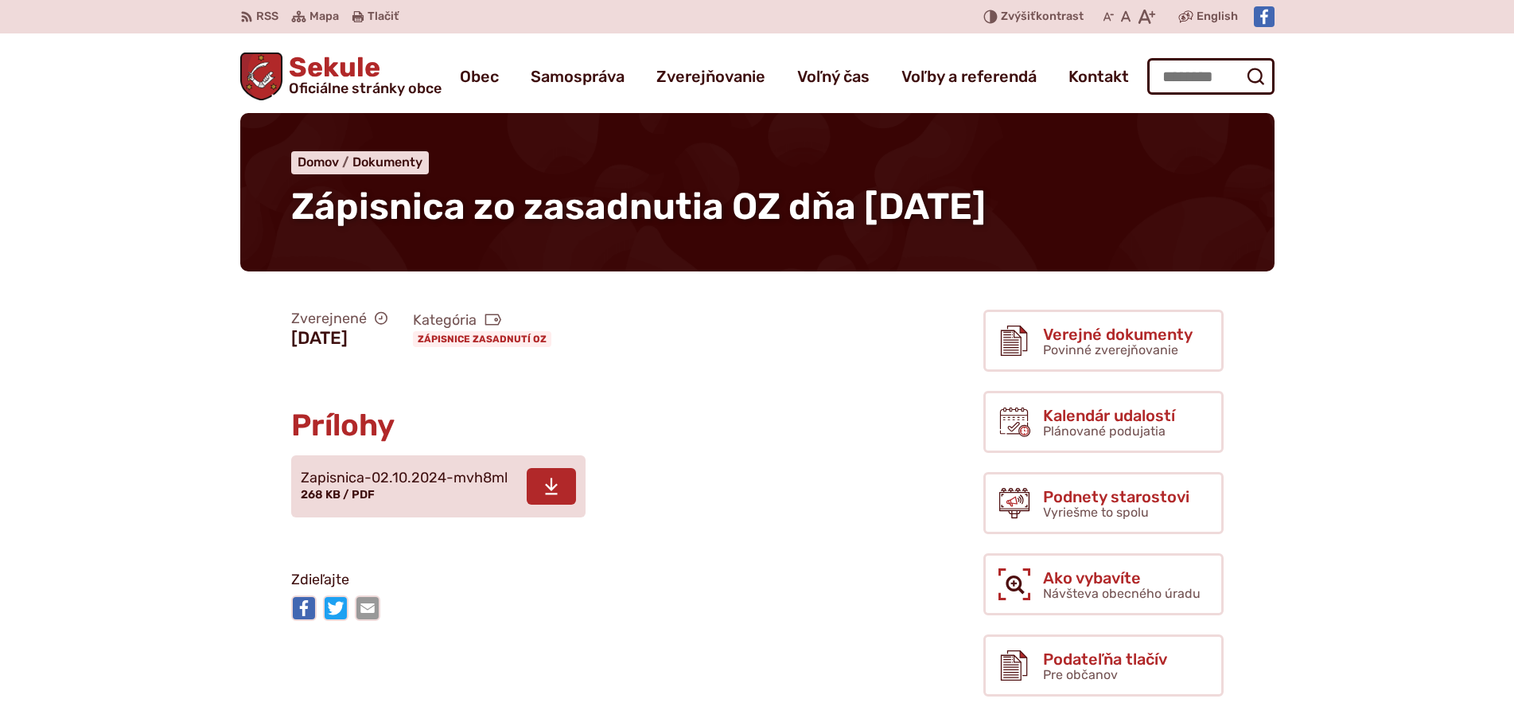
click at [428, 503] on span "Zapisnica-02.10.2024-mvh8ml 268 KB / PDF" at bounding box center [404, 486] width 207 height 45
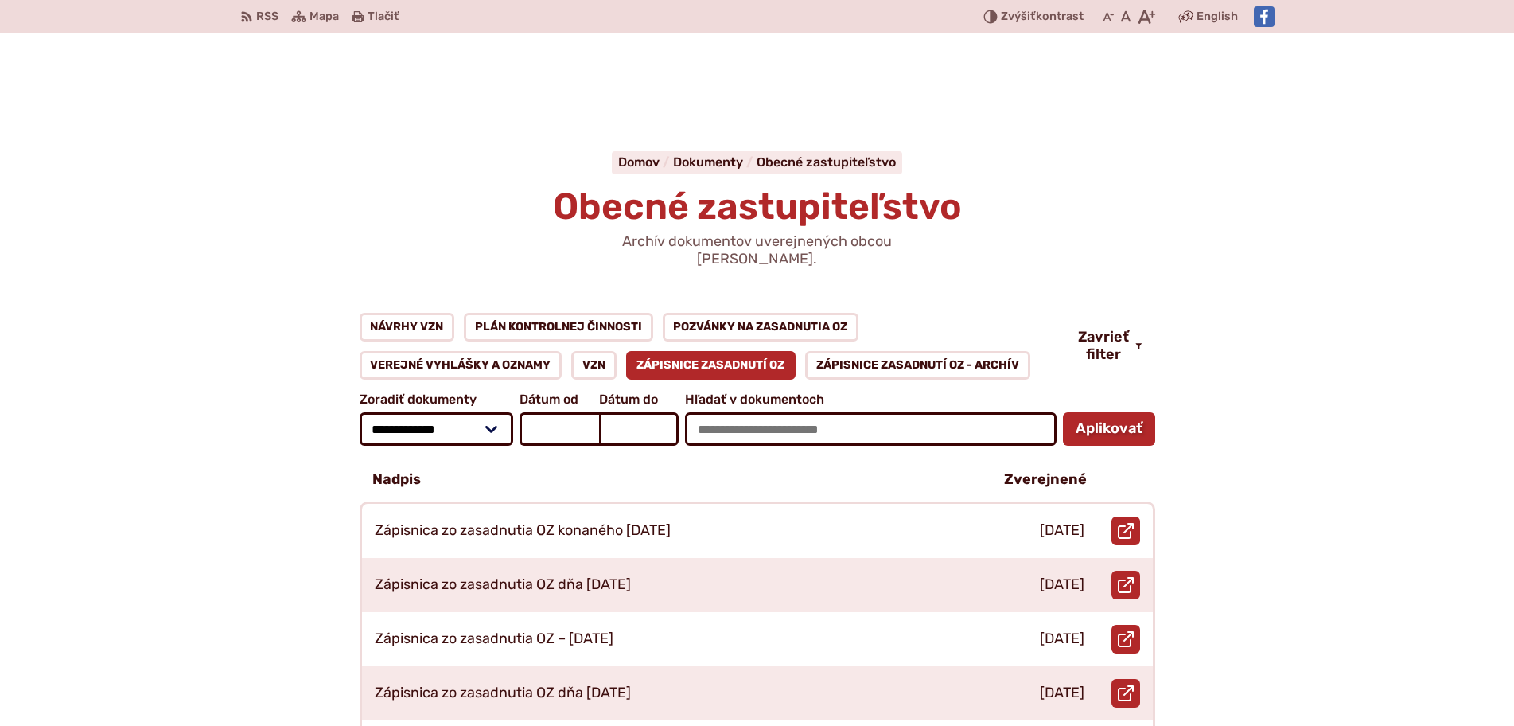
scroll to position [318, 0]
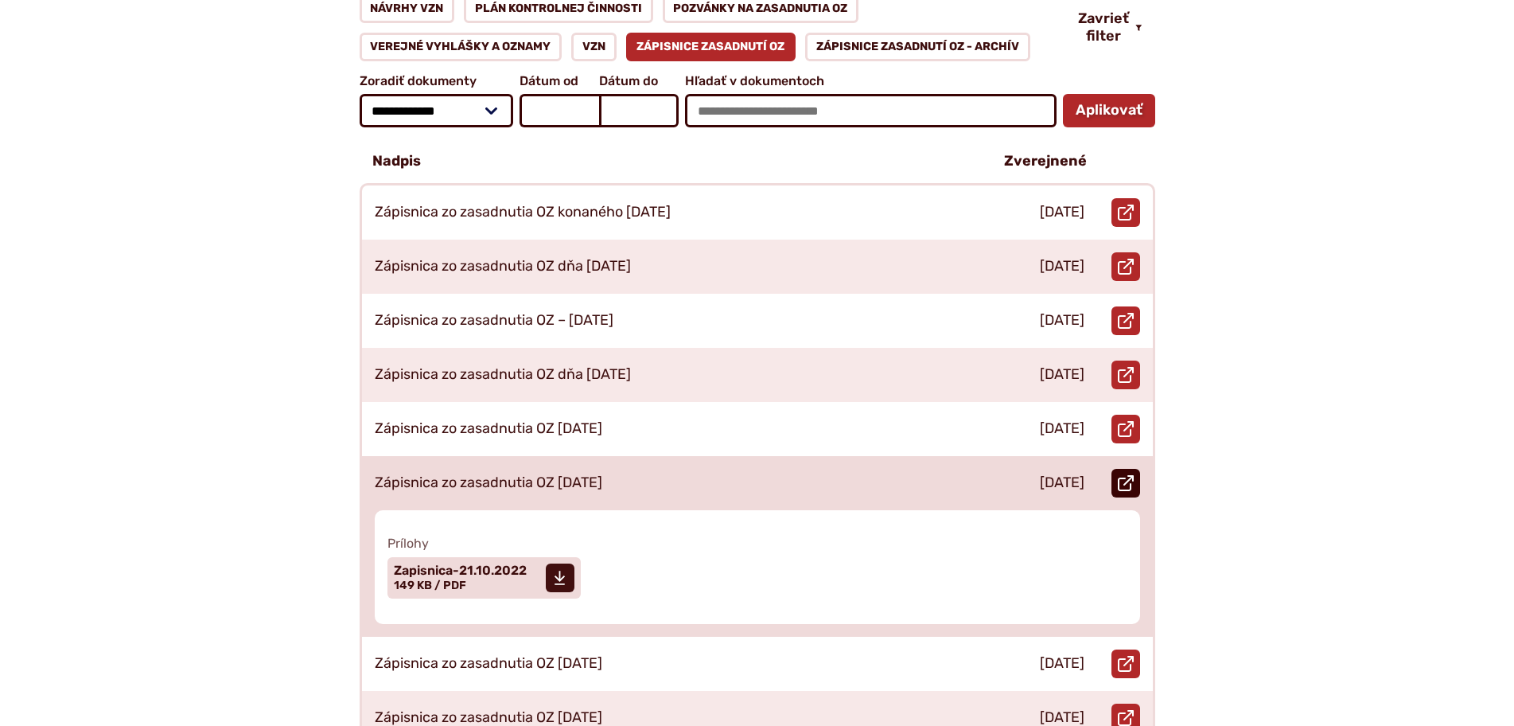
click at [1120, 475] on use at bounding box center [1126, 483] width 16 height 16
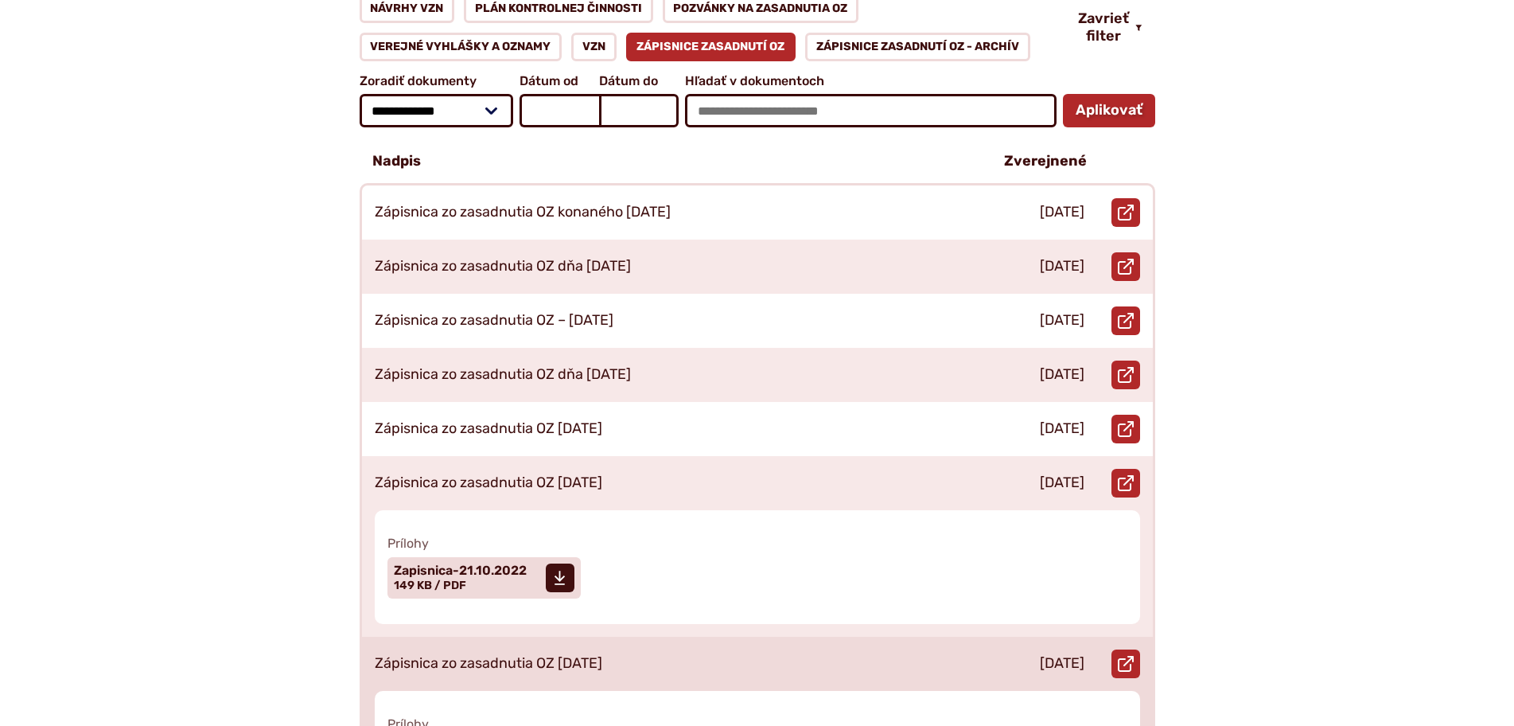
click at [669, 647] on div "Zápisnica zo zasadnutia OZ 15.08.2022" at bounding box center [670, 664] width 616 height 54
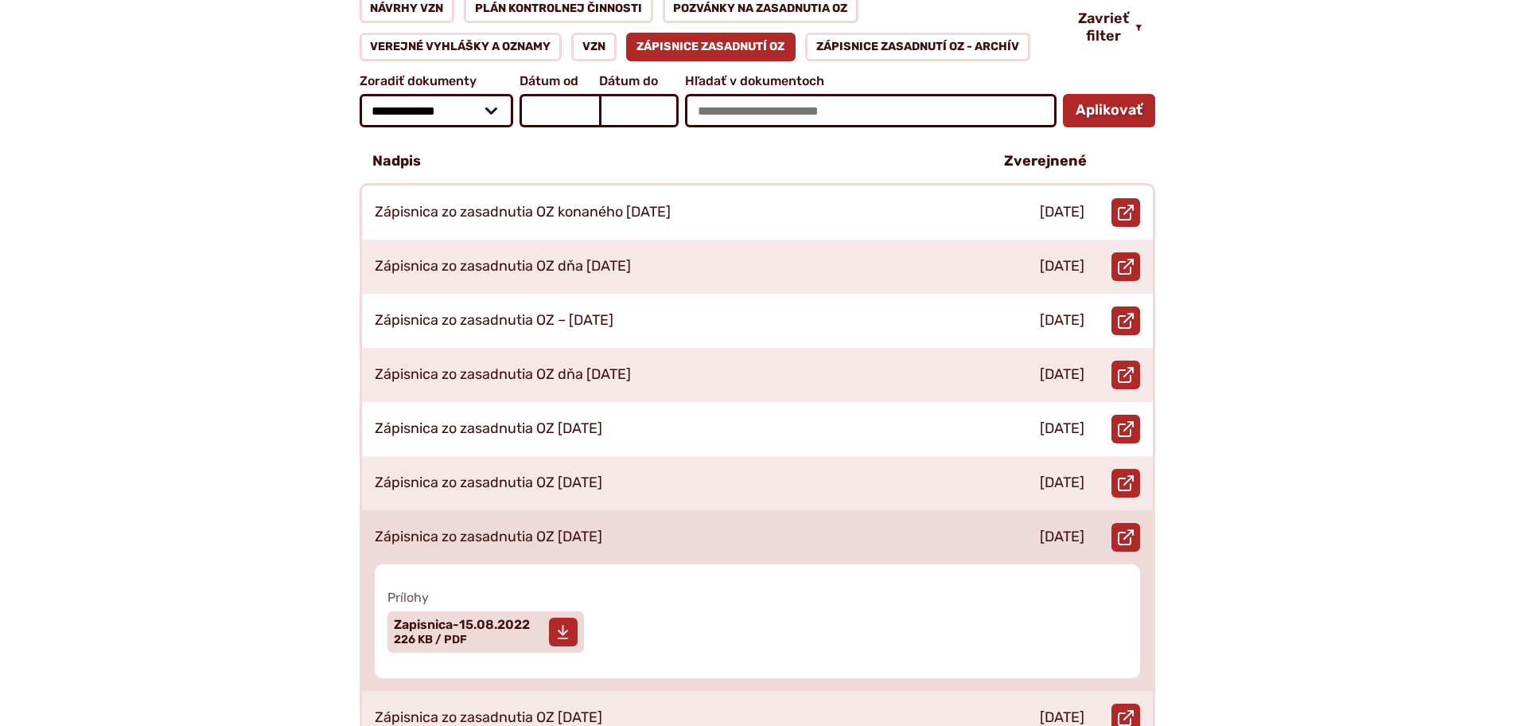
click at [510, 617] on span "Zapisnica-15.08.2022 Veľkosť a typ súboru 226 KB / PDF" at bounding box center [462, 632] width 136 height 40
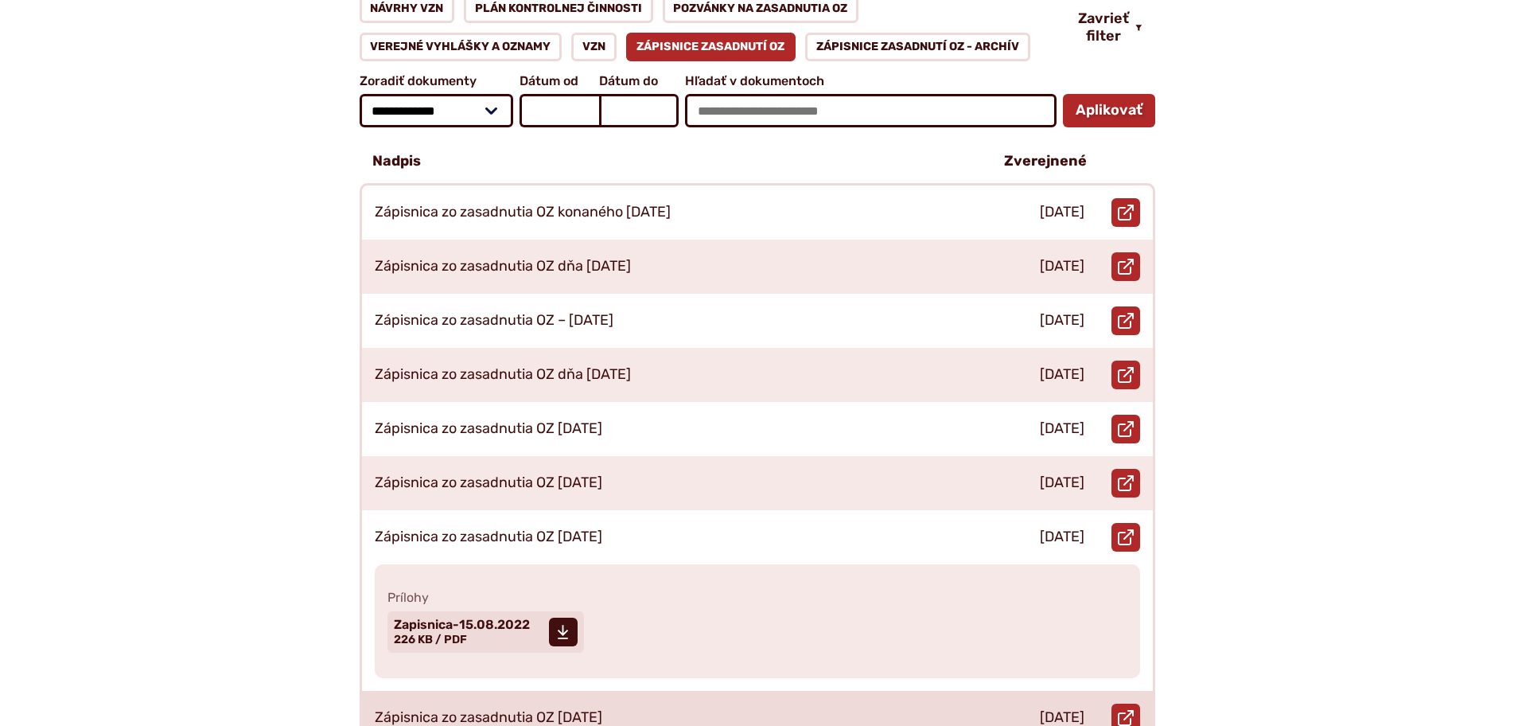
click at [579, 691] on div "Zápisnica zo zasadnutia OZ 22.06.2022" at bounding box center [670, 718] width 616 height 54
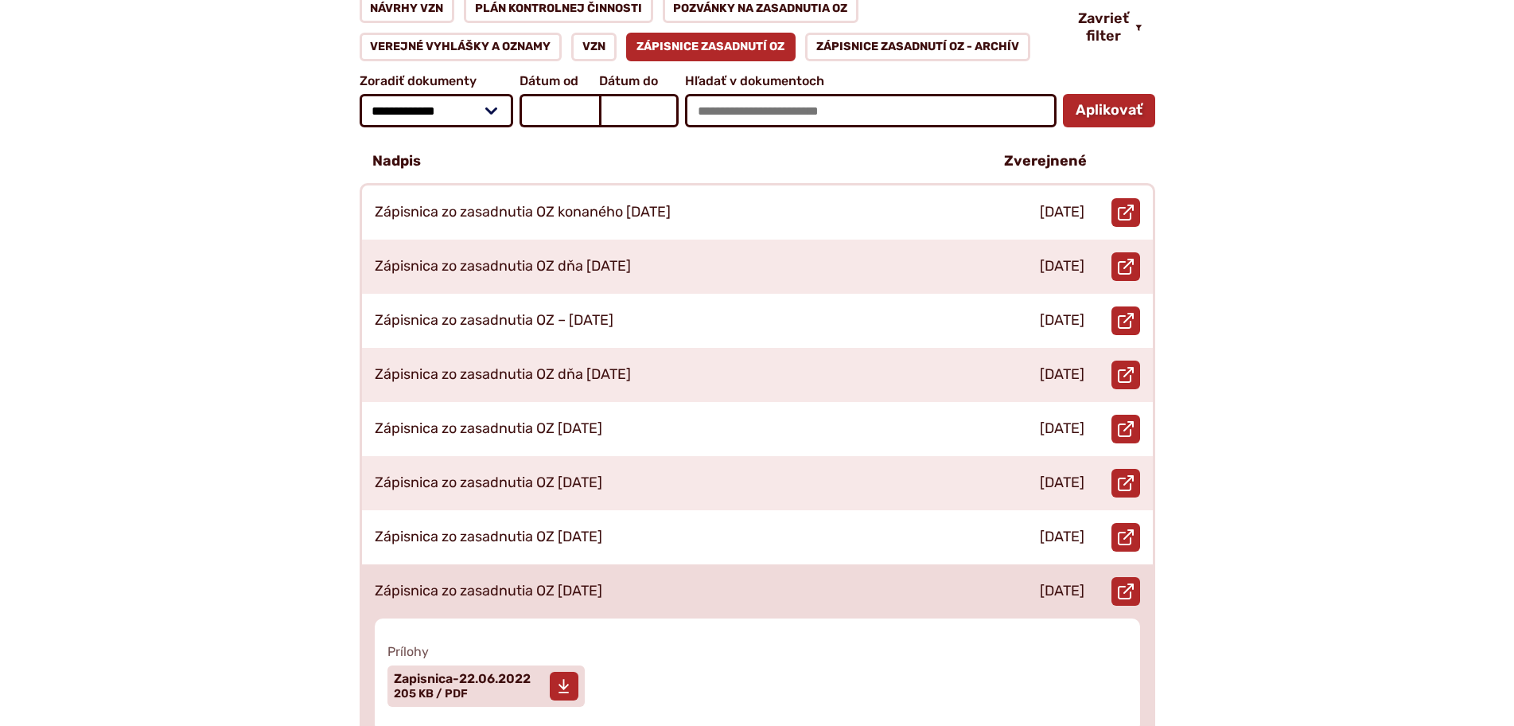
click at [528, 672] on span "Zapisnica-22.06.2022" at bounding box center [462, 678] width 137 height 13
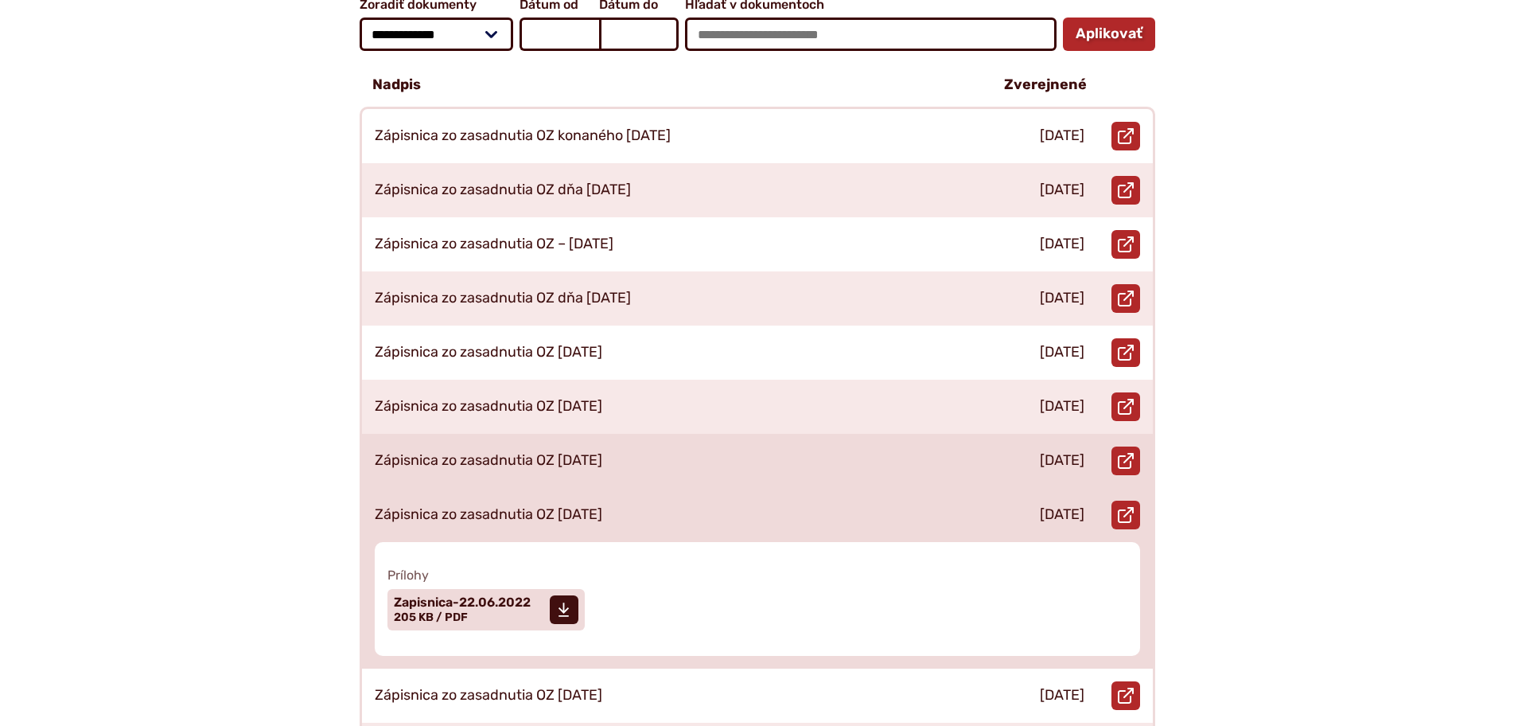
scroll to position [477, 0]
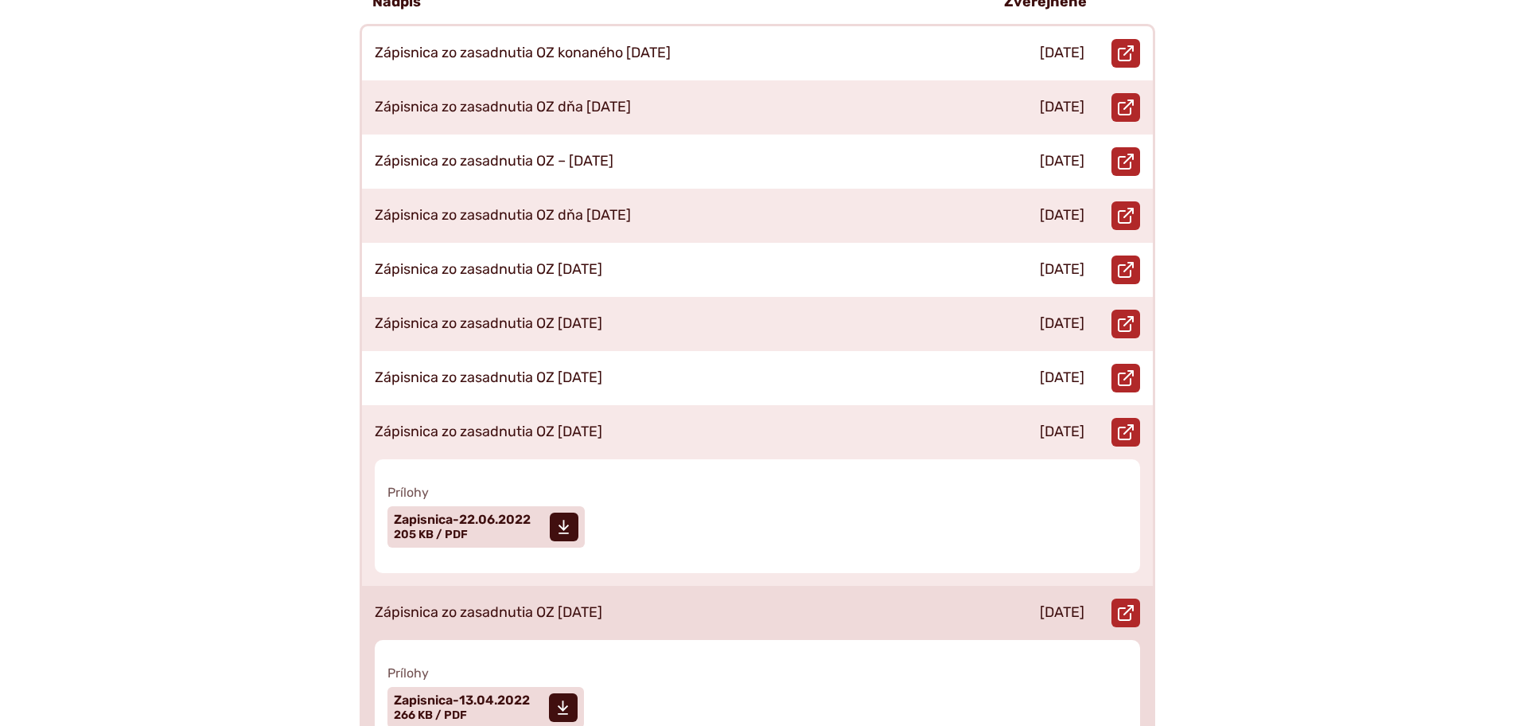
click at [634, 586] on div "Zápisnica zo zasadnutia OZ 13.04.2022" at bounding box center [670, 613] width 616 height 54
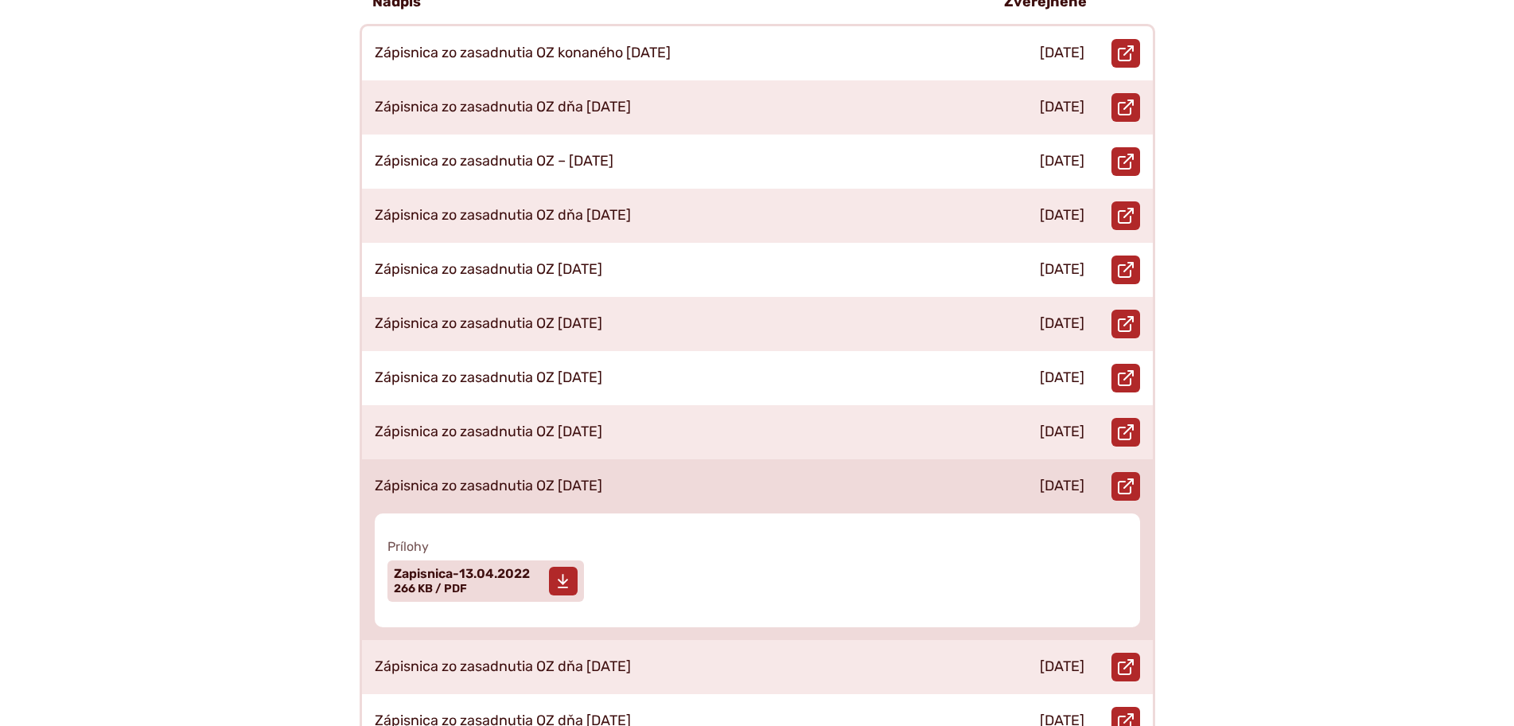
click at [523, 567] on span "Zapisnica-13.04.2022 Veľkosť a typ súboru 266 KB / PDF" at bounding box center [462, 581] width 136 height 40
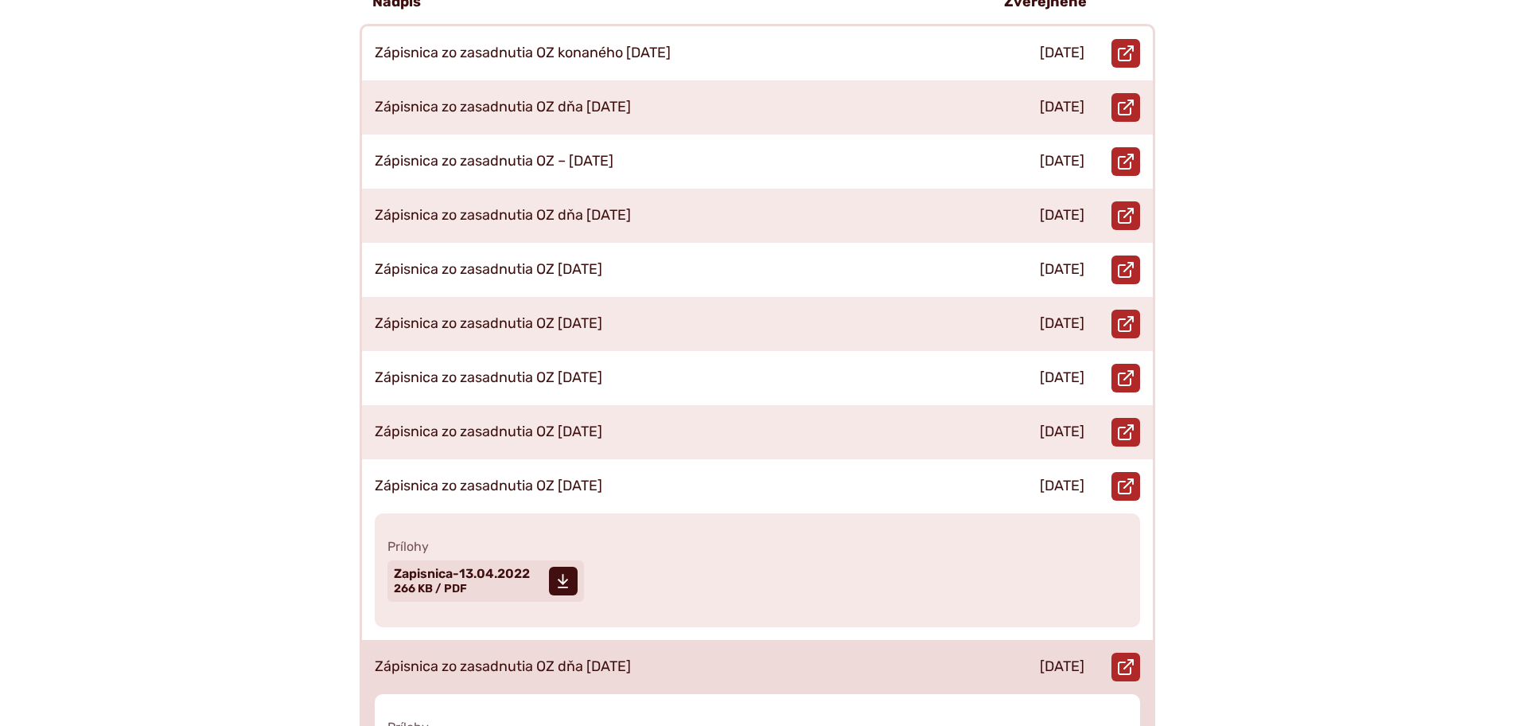
click at [739, 659] on div "Zápisnica zo zasadnutia OZ dňa 02.02.2022" at bounding box center [670, 667] width 616 height 54
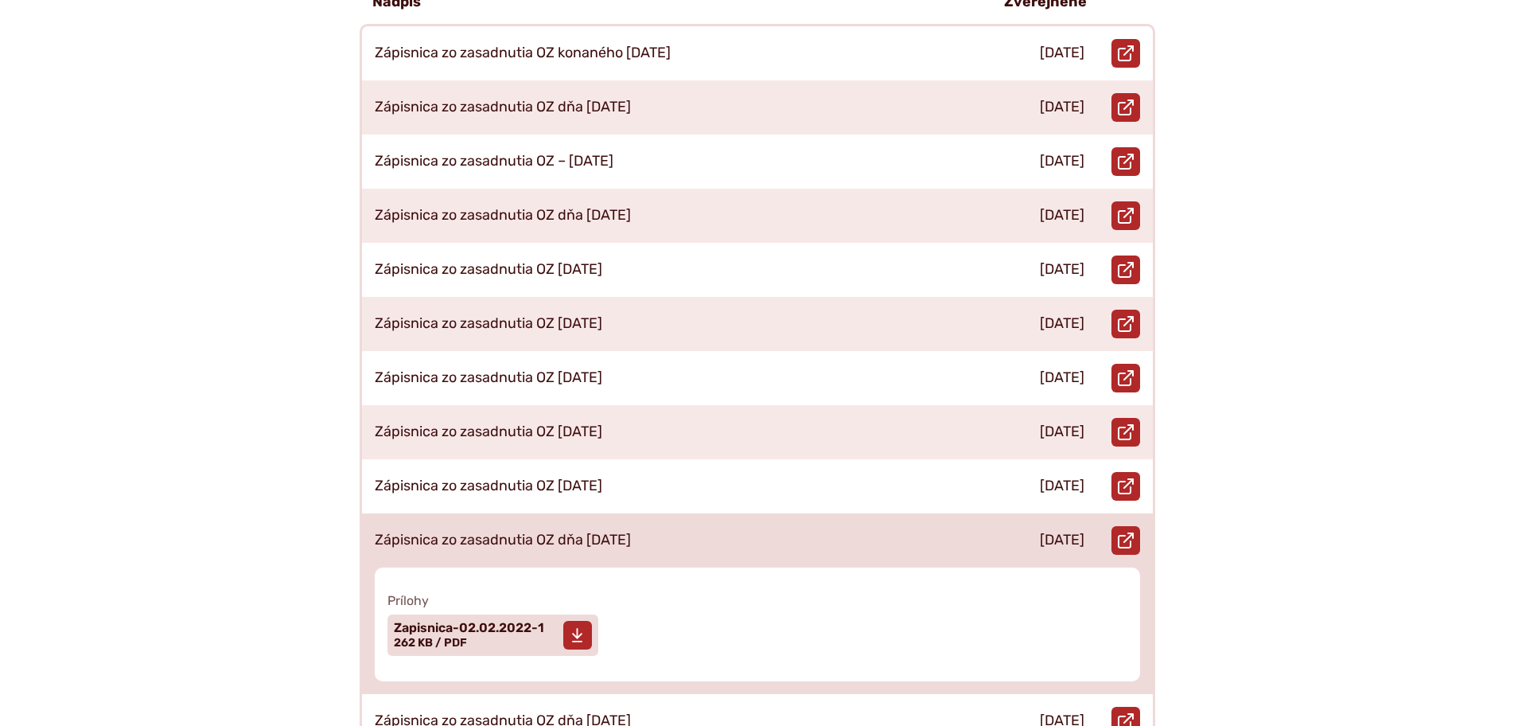
click at [519, 621] on span "Zapisnica-02.02.2022-1" at bounding box center [469, 627] width 150 height 13
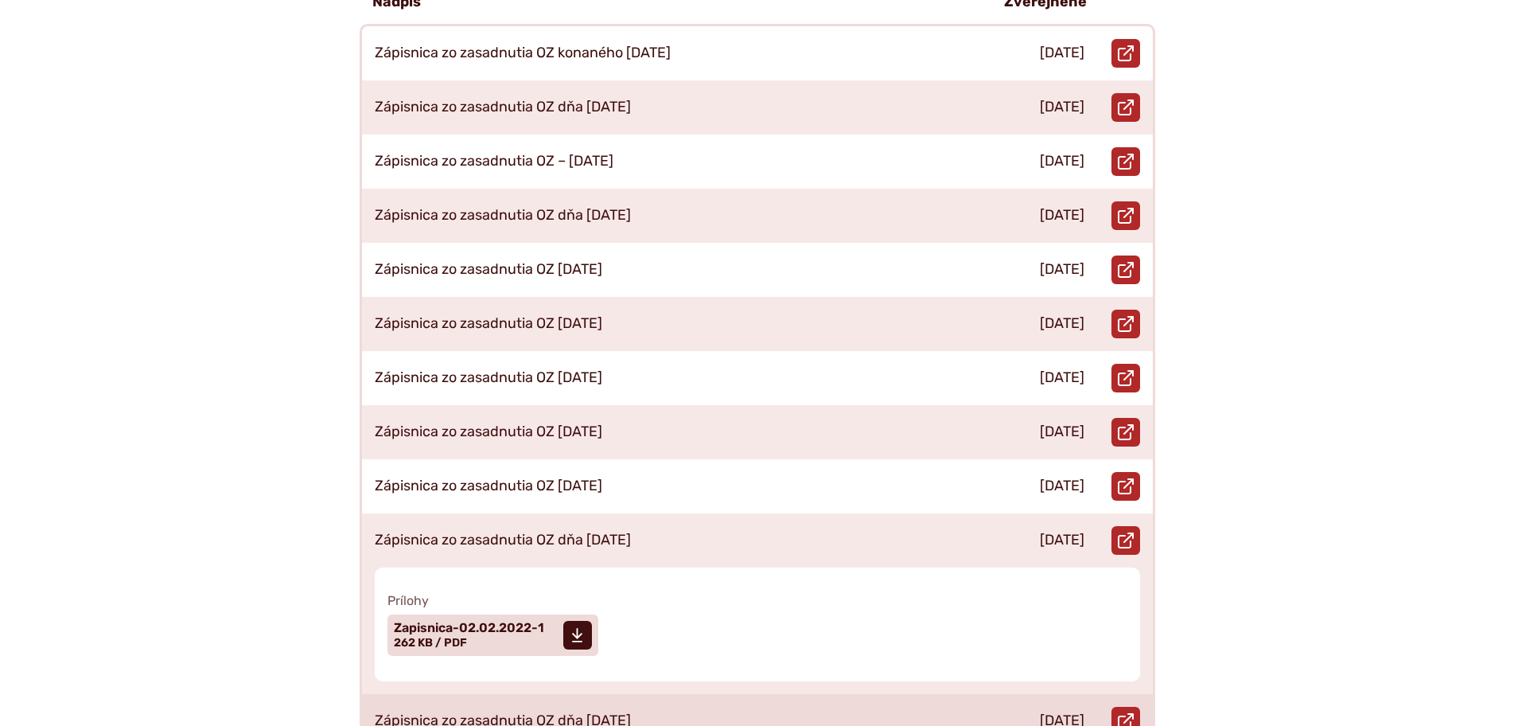
click at [541, 712] on p "Zápisnica zo zasadnutia OZ dňa 08.12.2021" at bounding box center [503, 721] width 256 height 18
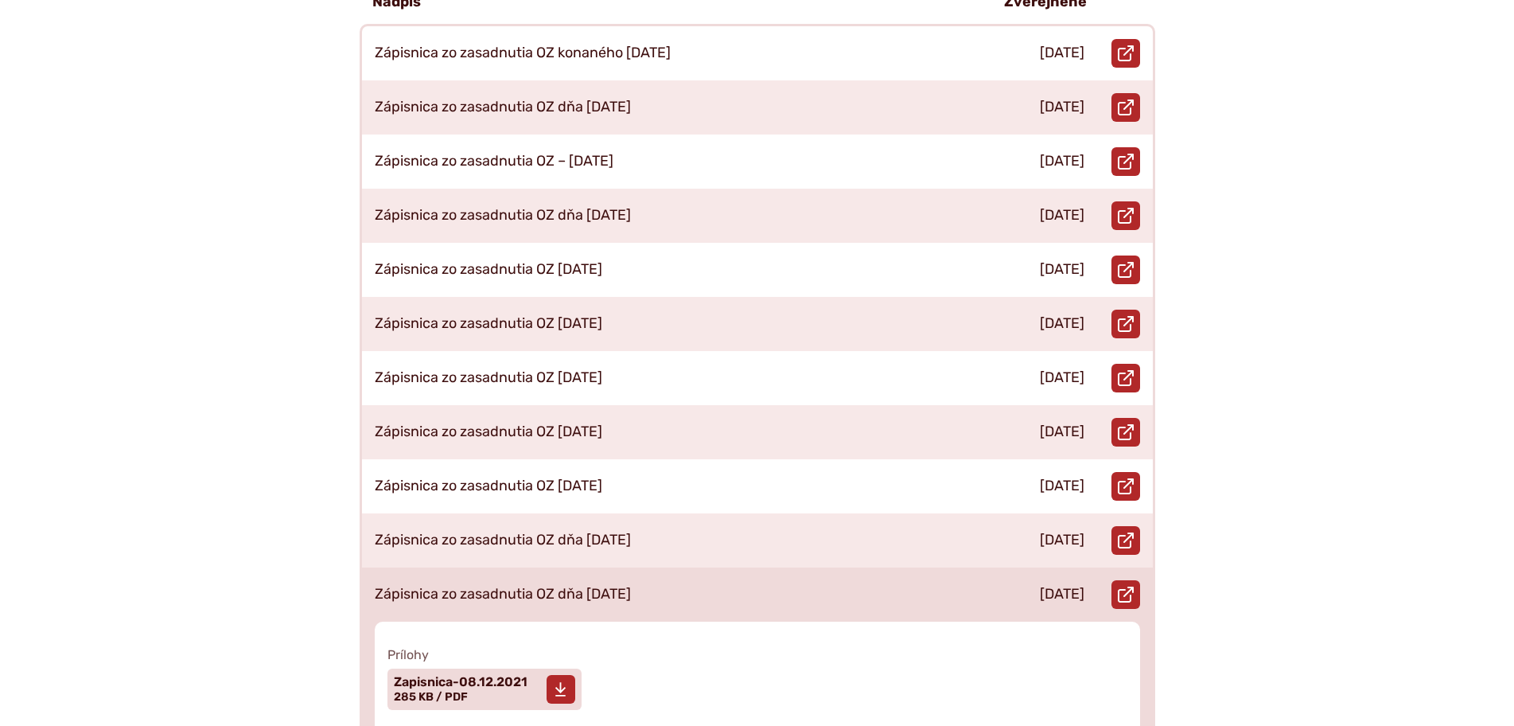
click at [520, 676] on span "Zapisnica-08.12.2021" at bounding box center [461, 682] width 134 height 13
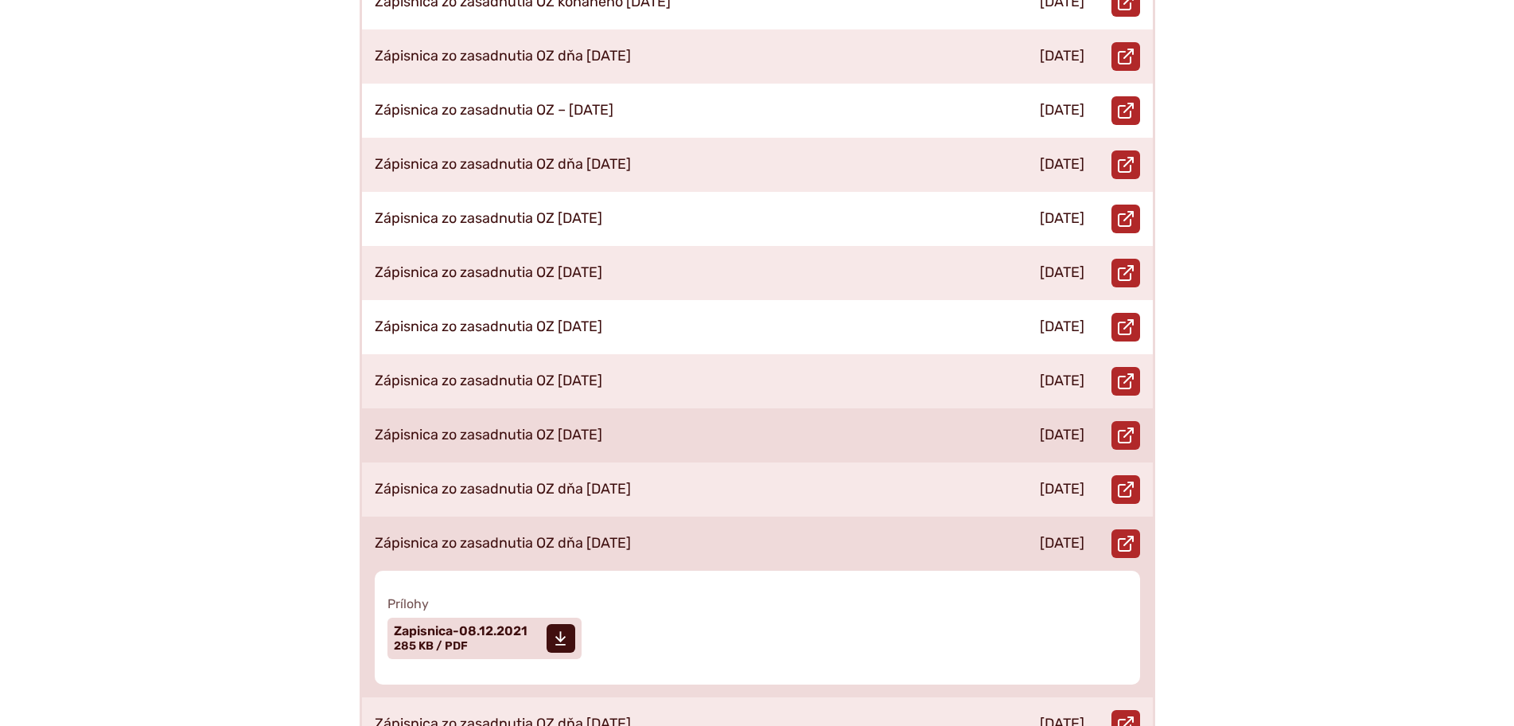
scroll to position [557, 0]
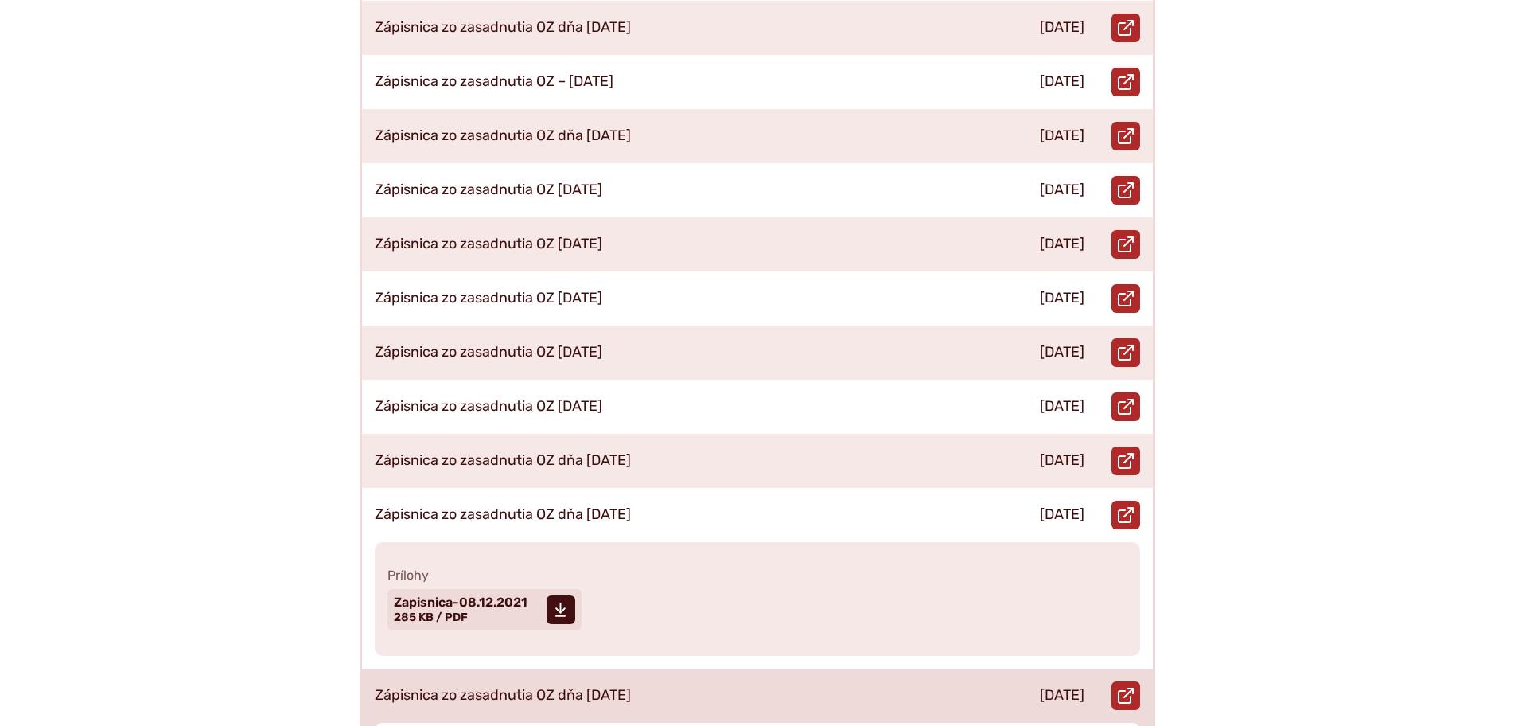
click at [622, 687] on p "Zápisnica zo zasadnutia OZ dňa 20.10.2021" at bounding box center [503, 696] width 256 height 18
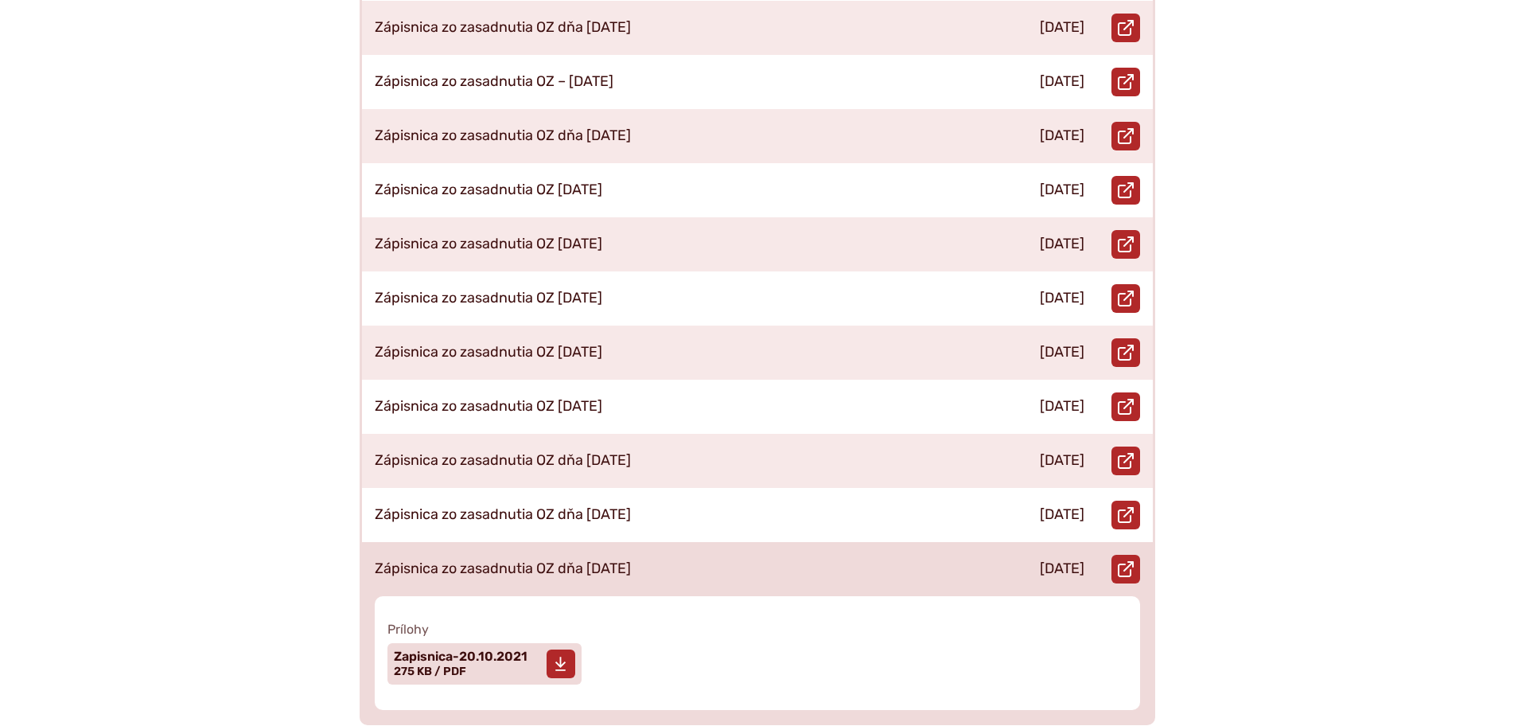
click at [524, 650] on span "Zapisnica-20.10.2021" at bounding box center [461, 656] width 134 height 13
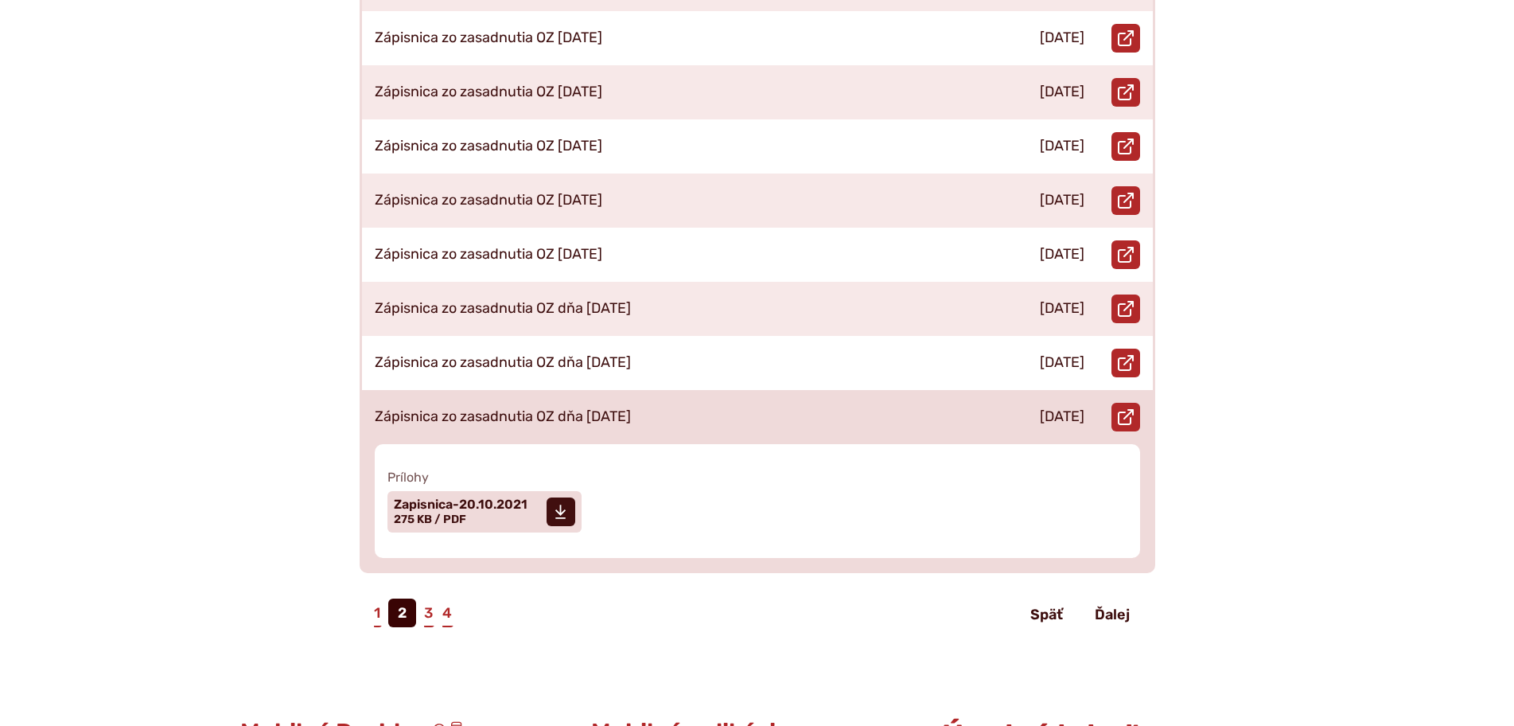
scroll to position [796, 0]
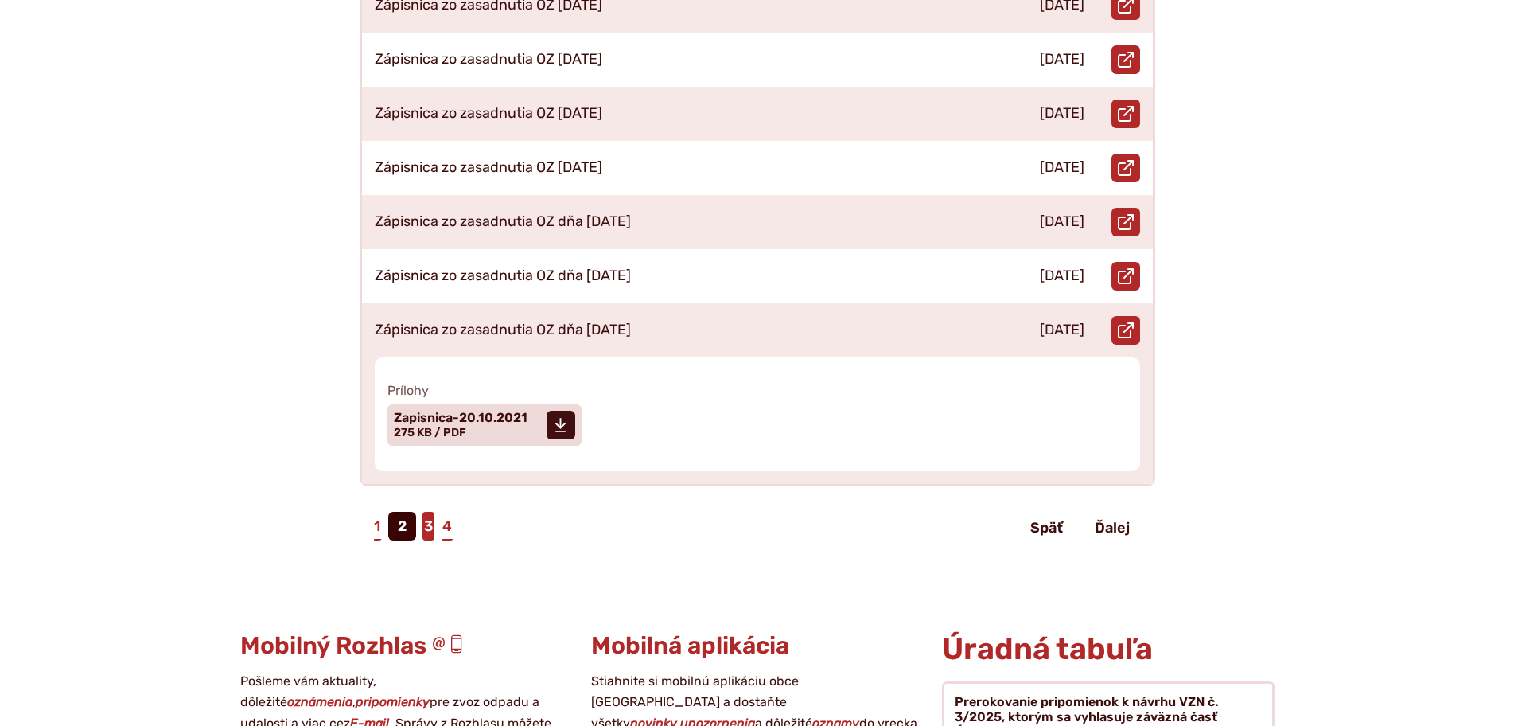
click at [433, 512] on link "3" at bounding box center [429, 526] width 12 height 29
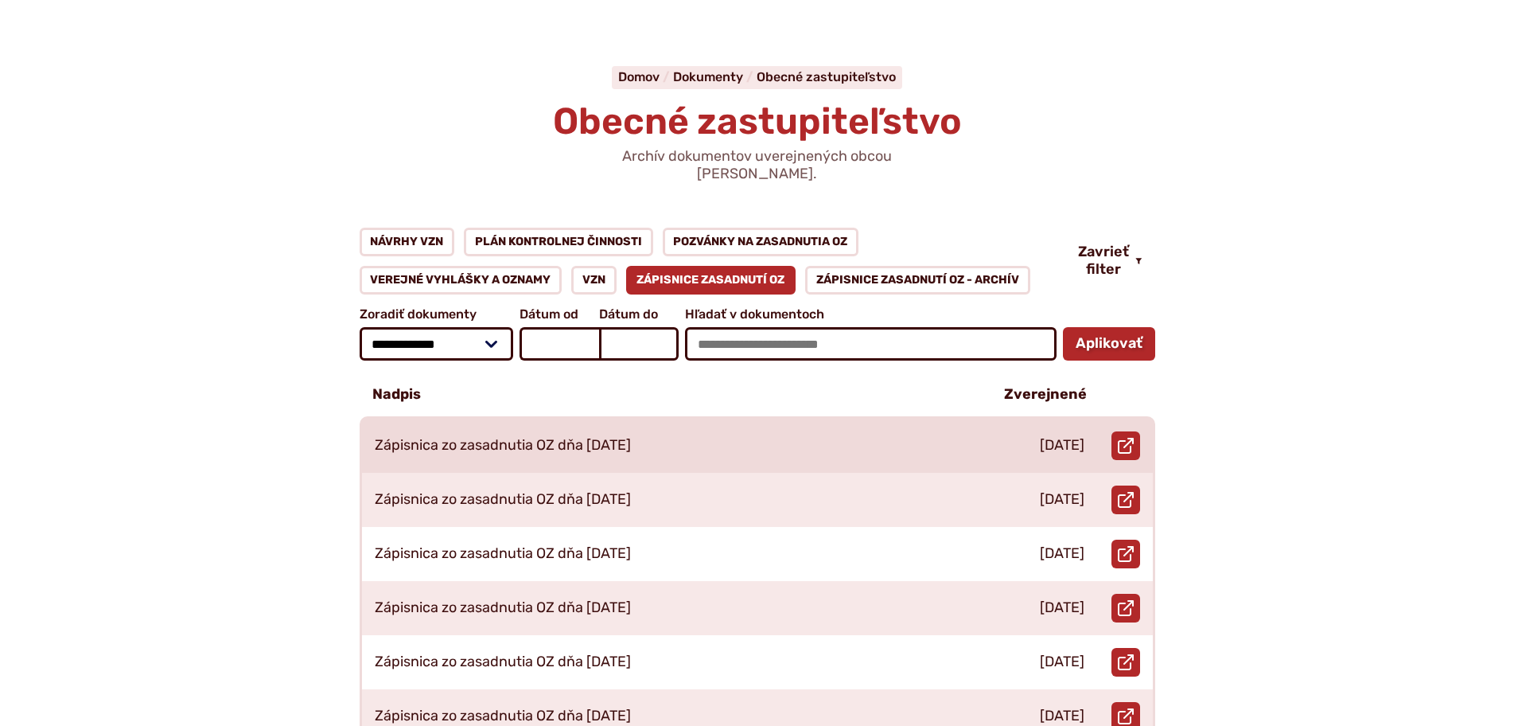
scroll to position [159, 0]
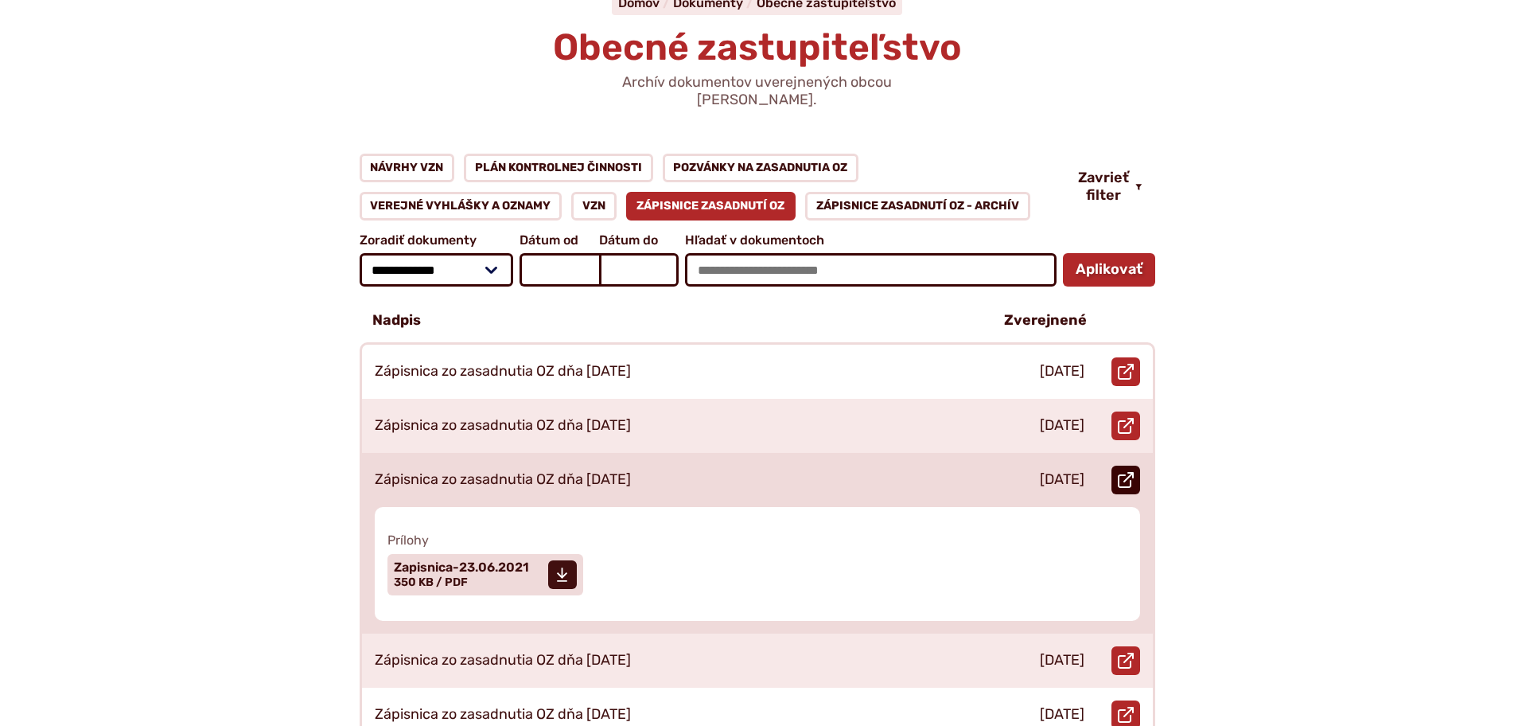
click at [1134, 466] on link "Otvoriť document Zápisnica zo zasadnutia OZ dňa 23.06.2021 v novom okne." at bounding box center [1126, 480] width 29 height 29
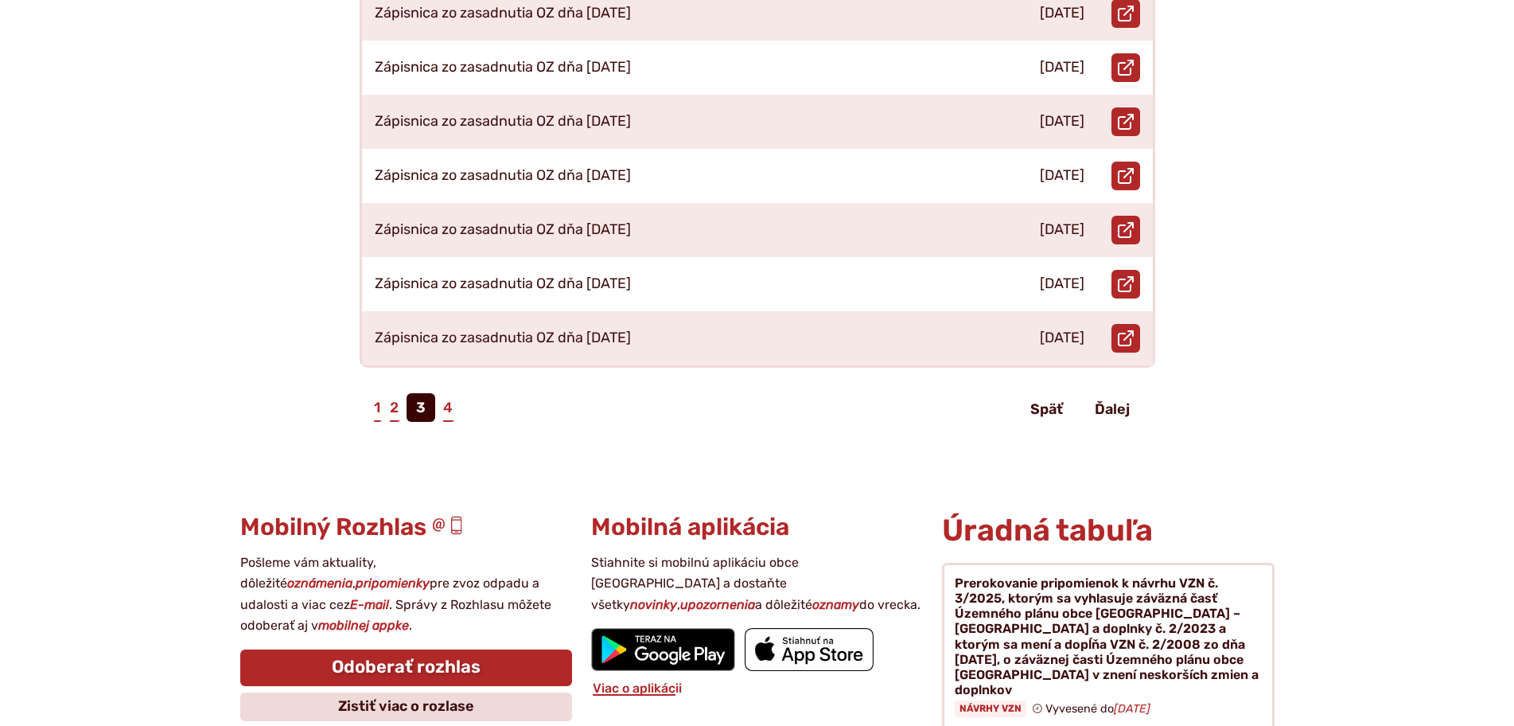
scroll to position [955, 0]
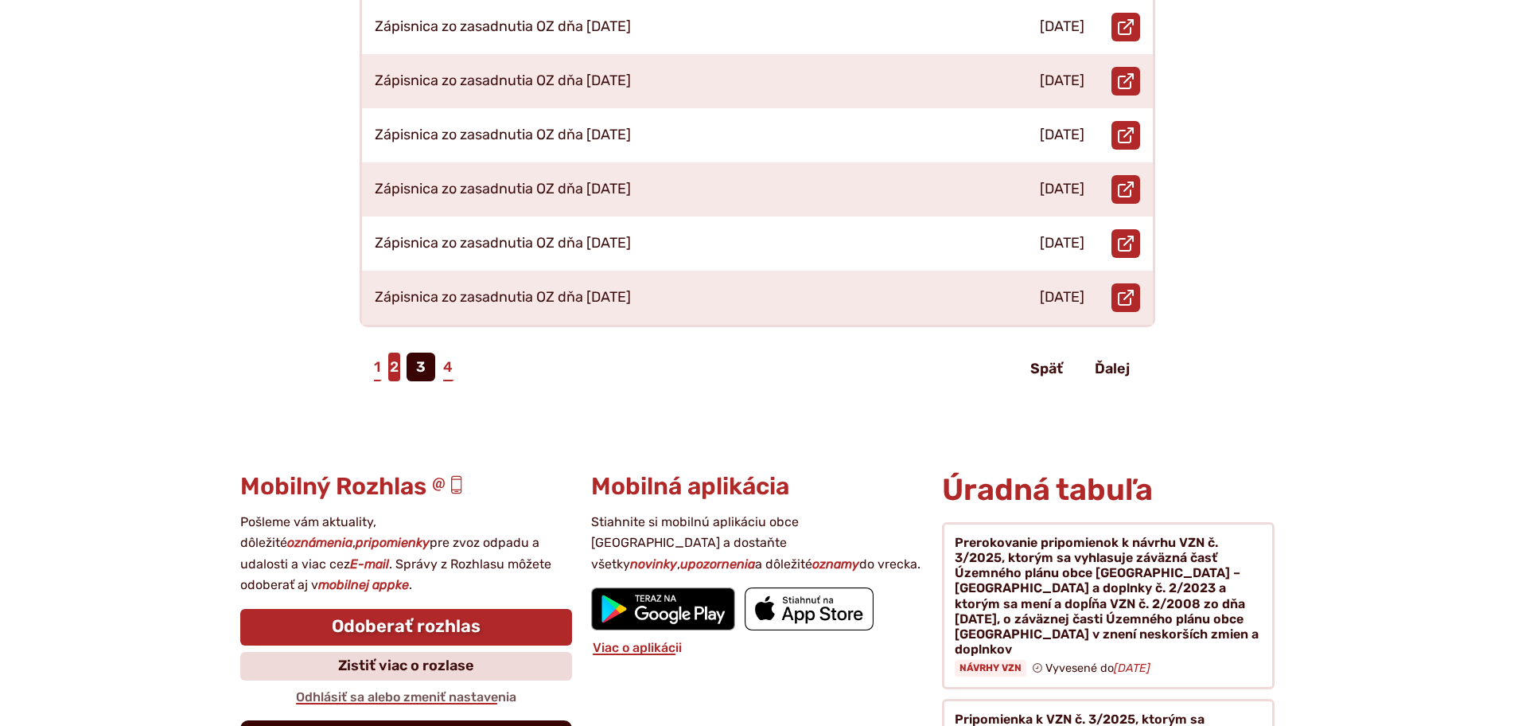
click at [395, 354] on link "2" at bounding box center [394, 367] width 12 height 29
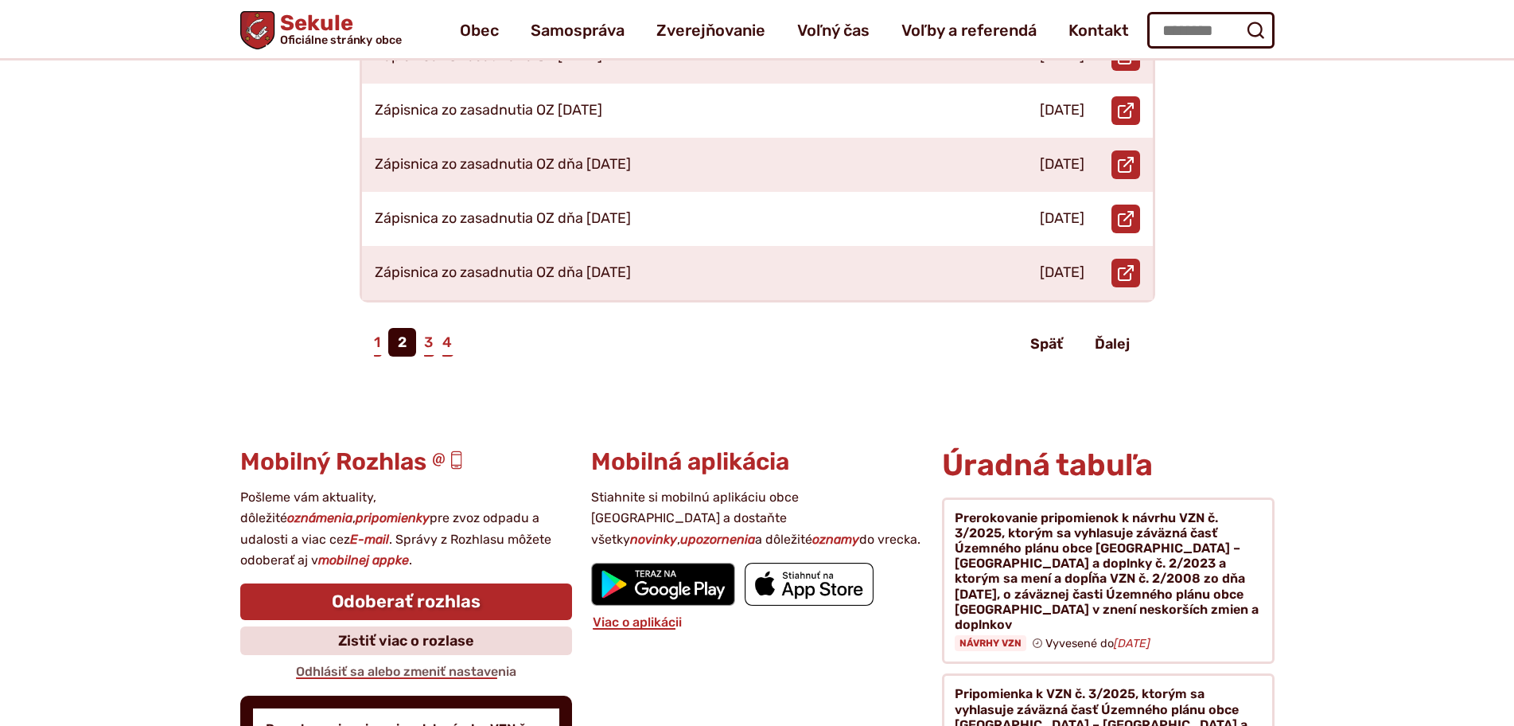
scroll to position [796, 0]
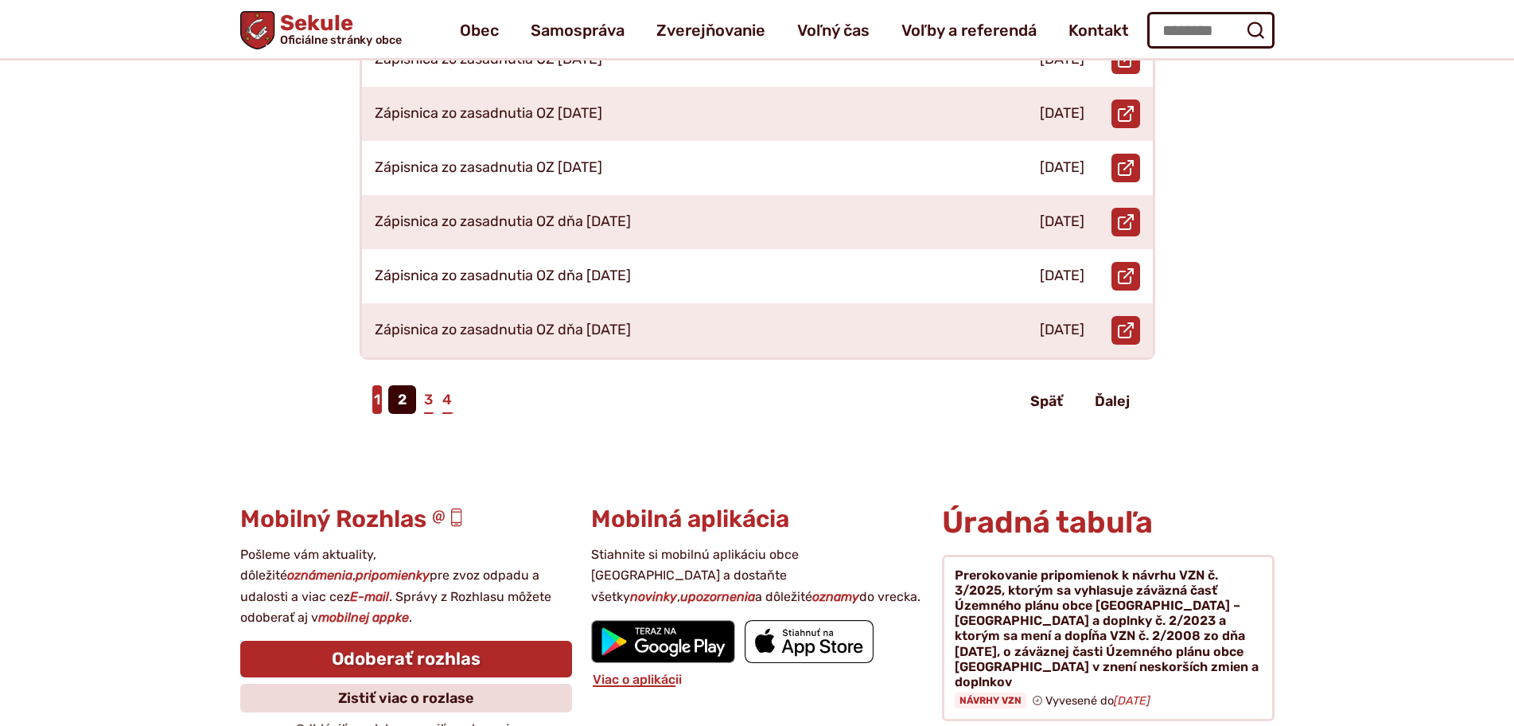
click at [377, 385] on link "1" at bounding box center [377, 399] width 10 height 29
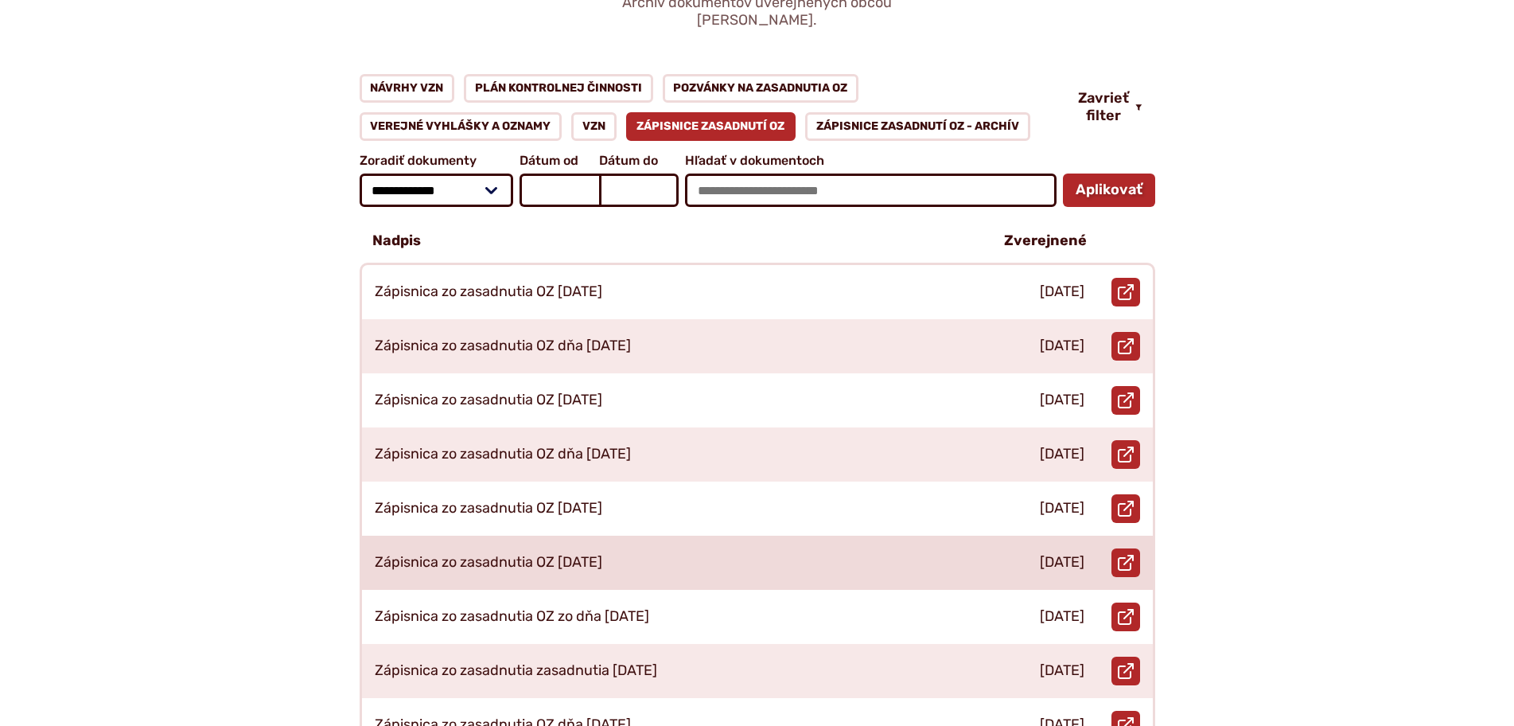
scroll to position [318, 0]
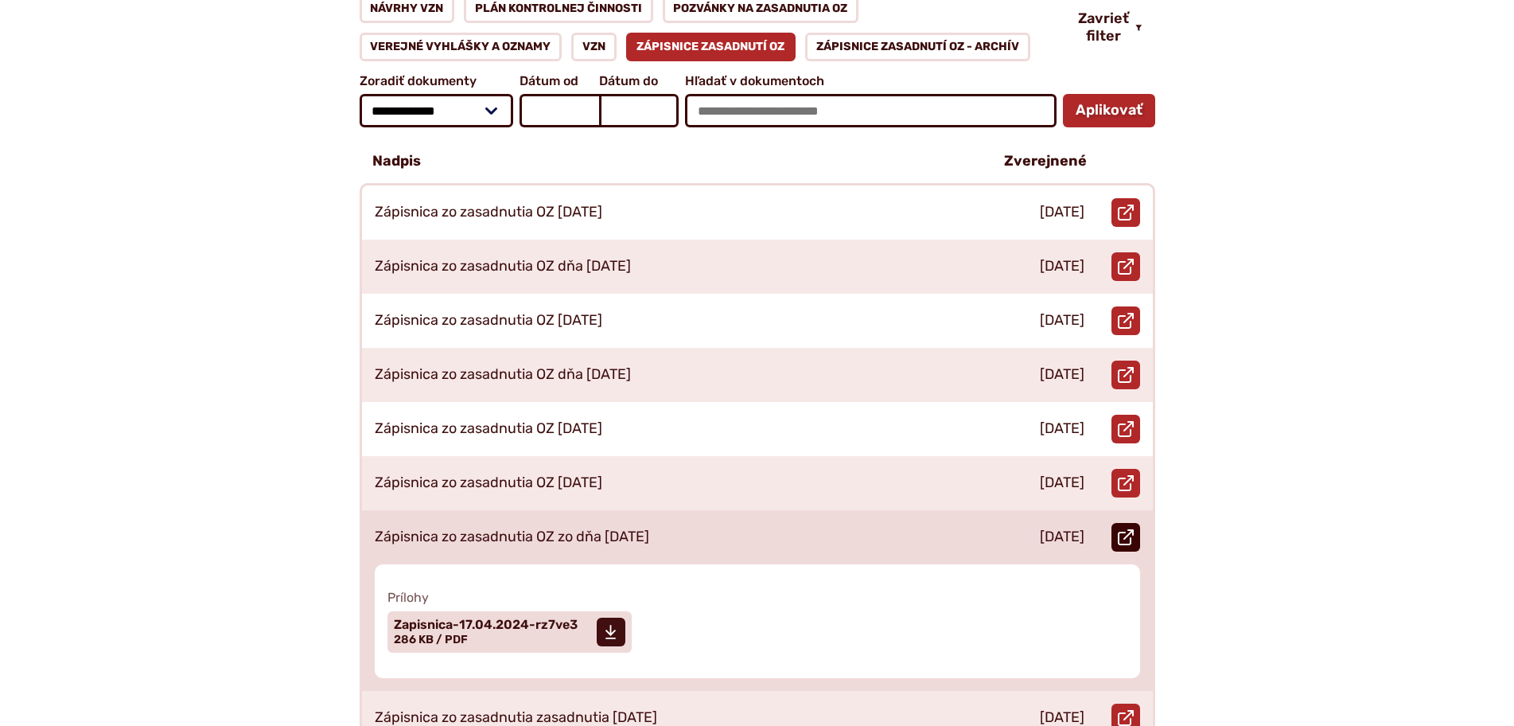
click at [1124, 529] on use at bounding box center [1126, 537] width 16 height 16
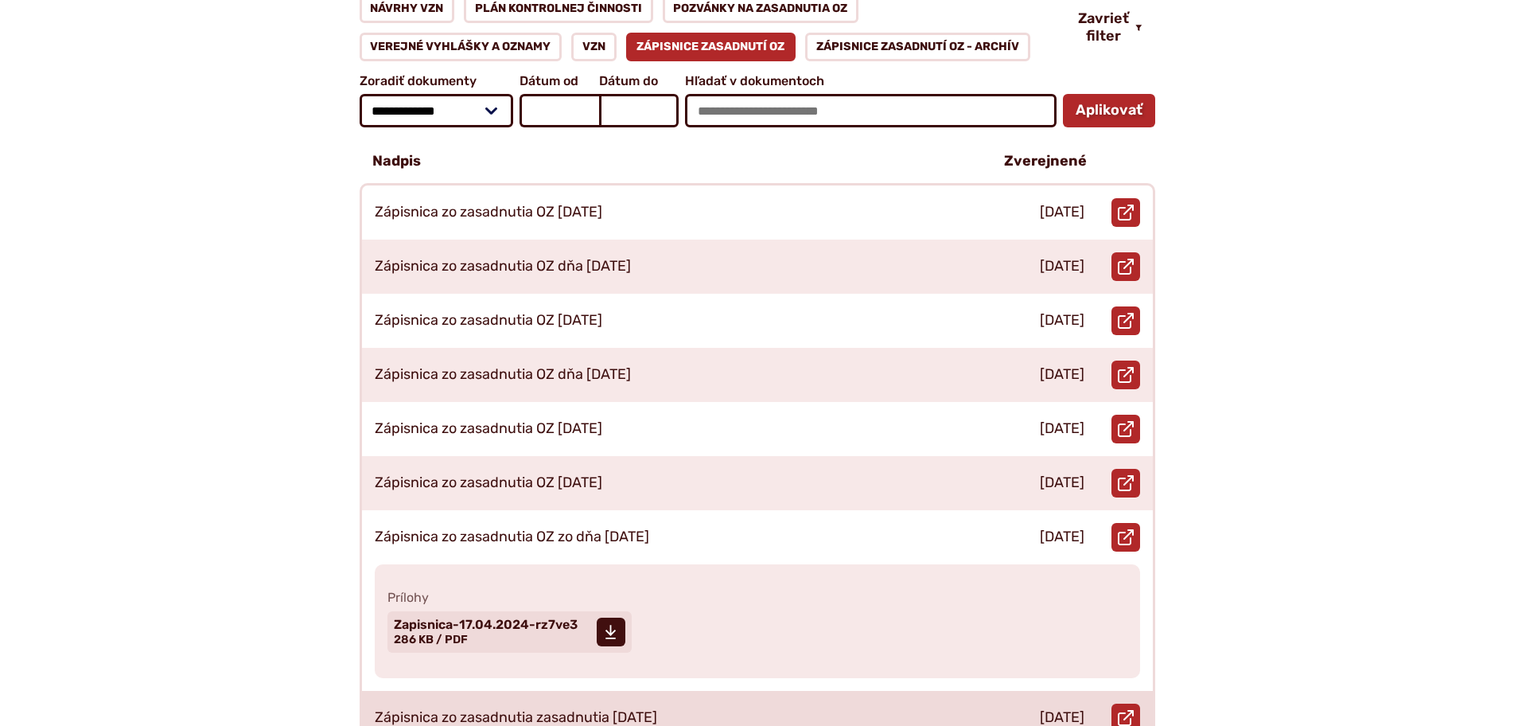
click at [657, 709] on p "Zápisnica zo zasadnutia zasadnutia 14.02.2024" at bounding box center [516, 718] width 282 height 18
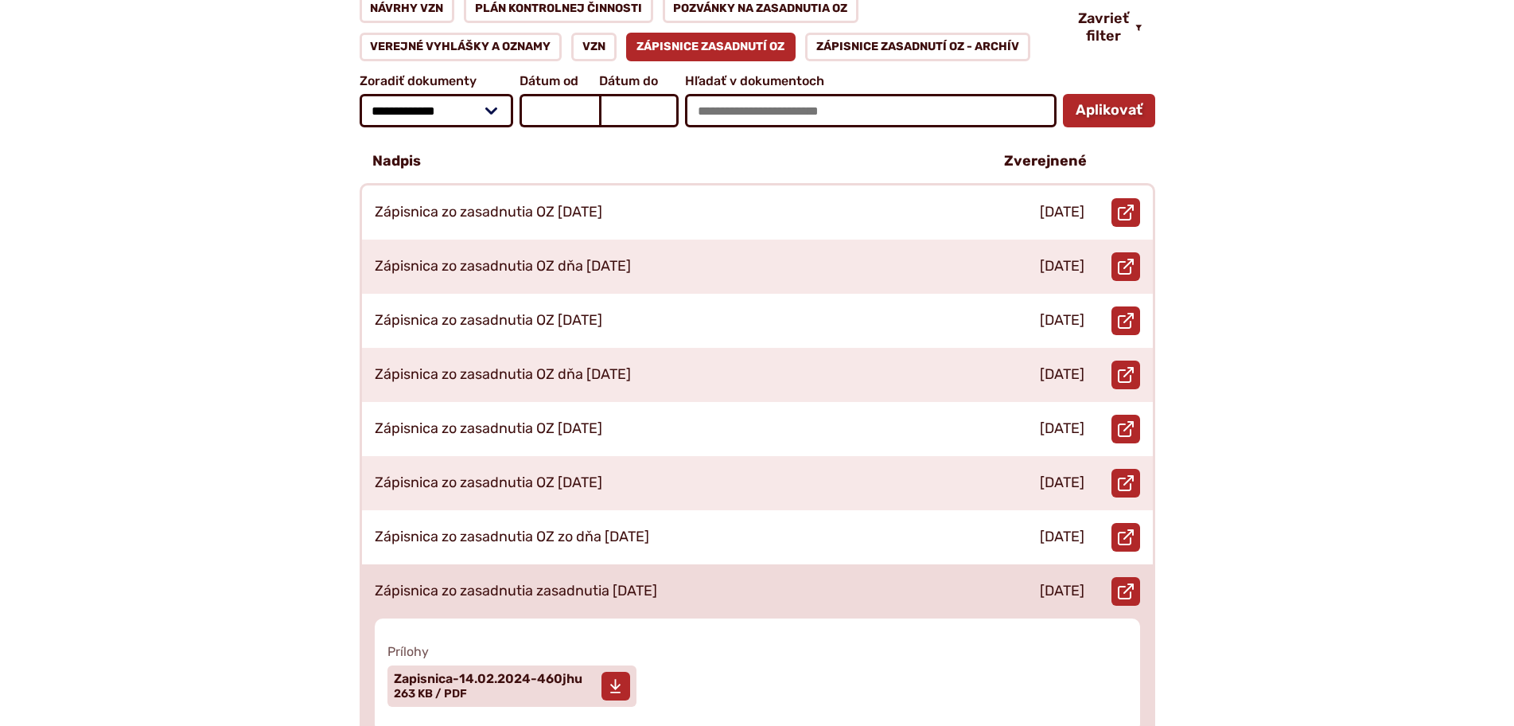
click at [583, 665] on link "Stiahnuť súbor Zapisnica-14.02.2024-460jhu Veľkosť a typ súboru 263 KB / PDF" at bounding box center [512, 685] width 249 height 41
